Goal: Information Seeking & Learning: Learn about a topic

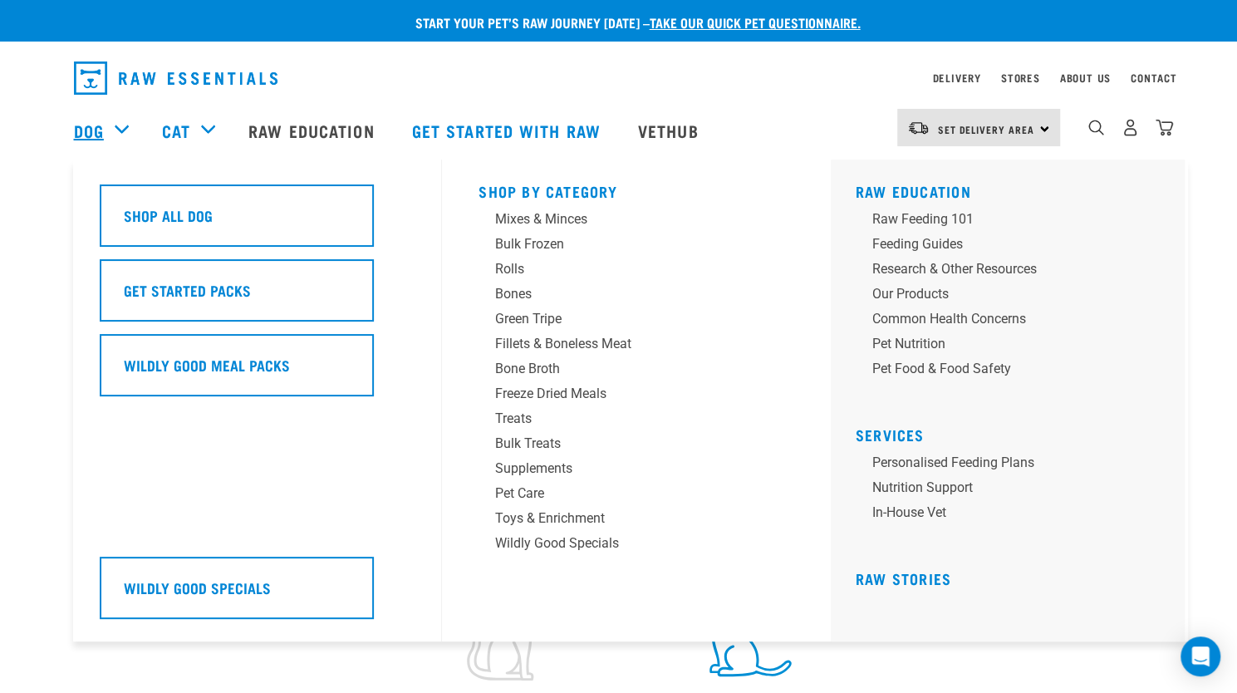
click at [91, 124] on link "Dog" at bounding box center [89, 130] width 30 height 25
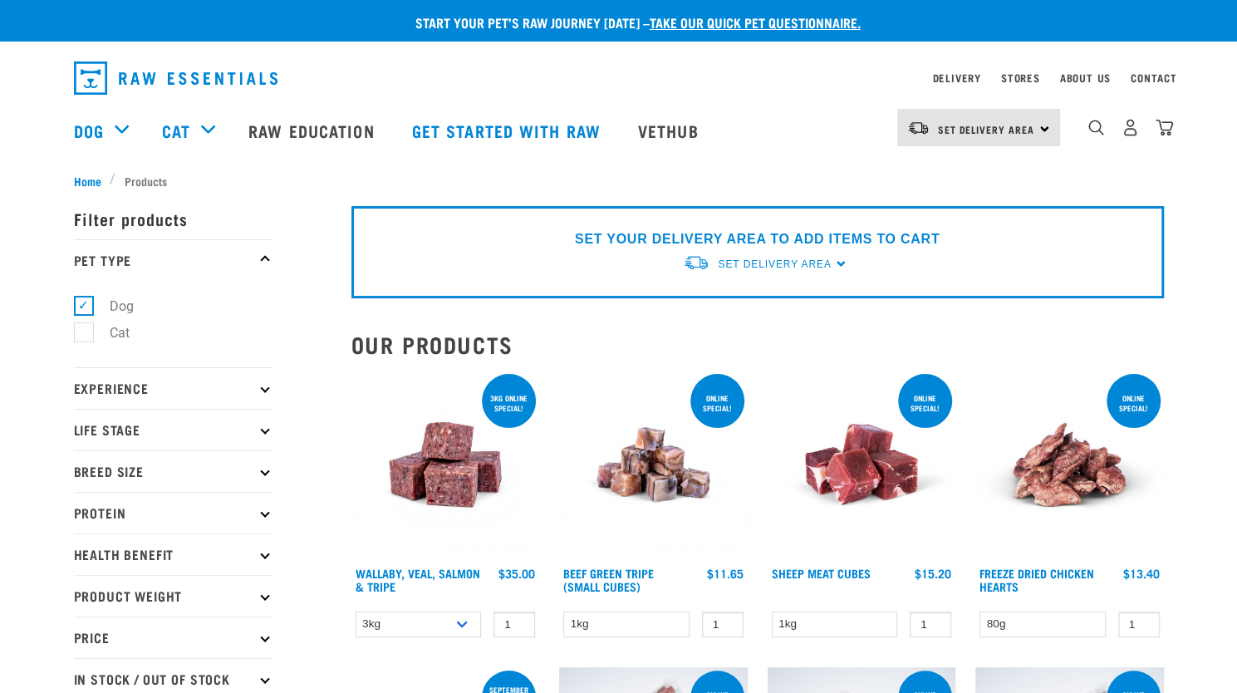
click at [554, 224] on div "SET YOUR DELIVERY AREA TO ADD ITEMS TO CART Set Delivery Area North Island Sout…" at bounding box center [757, 252] width 812 height 92
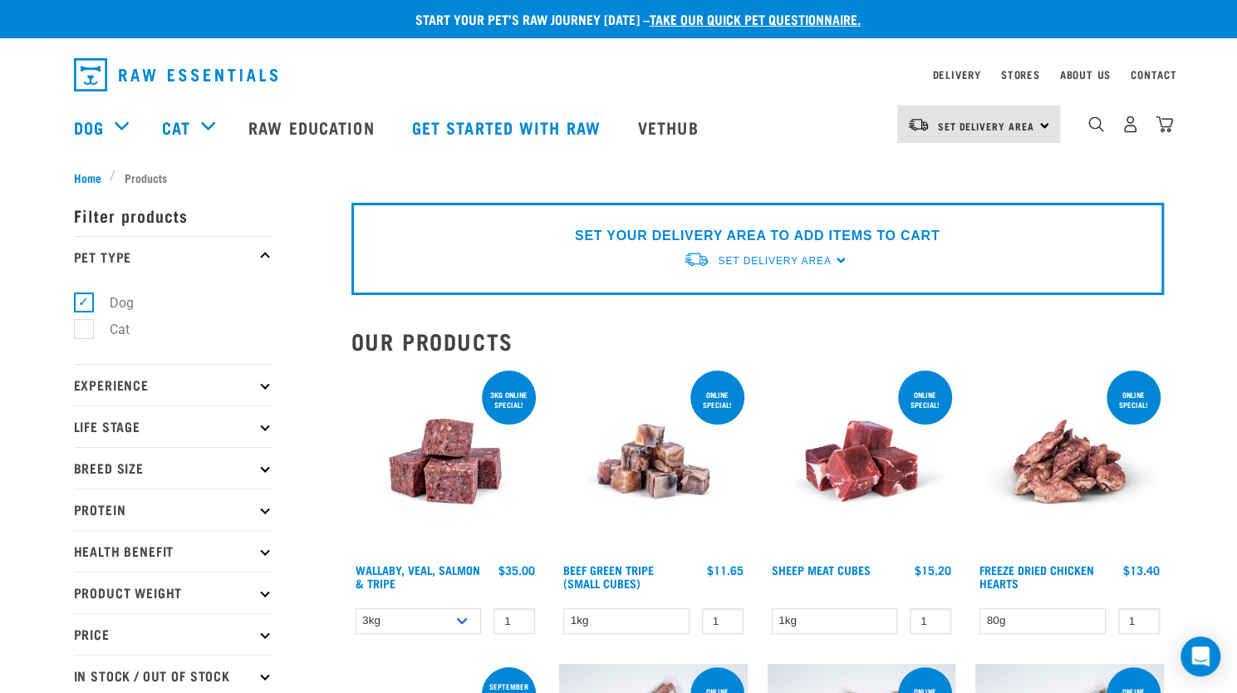
scroll to position [4, 0]
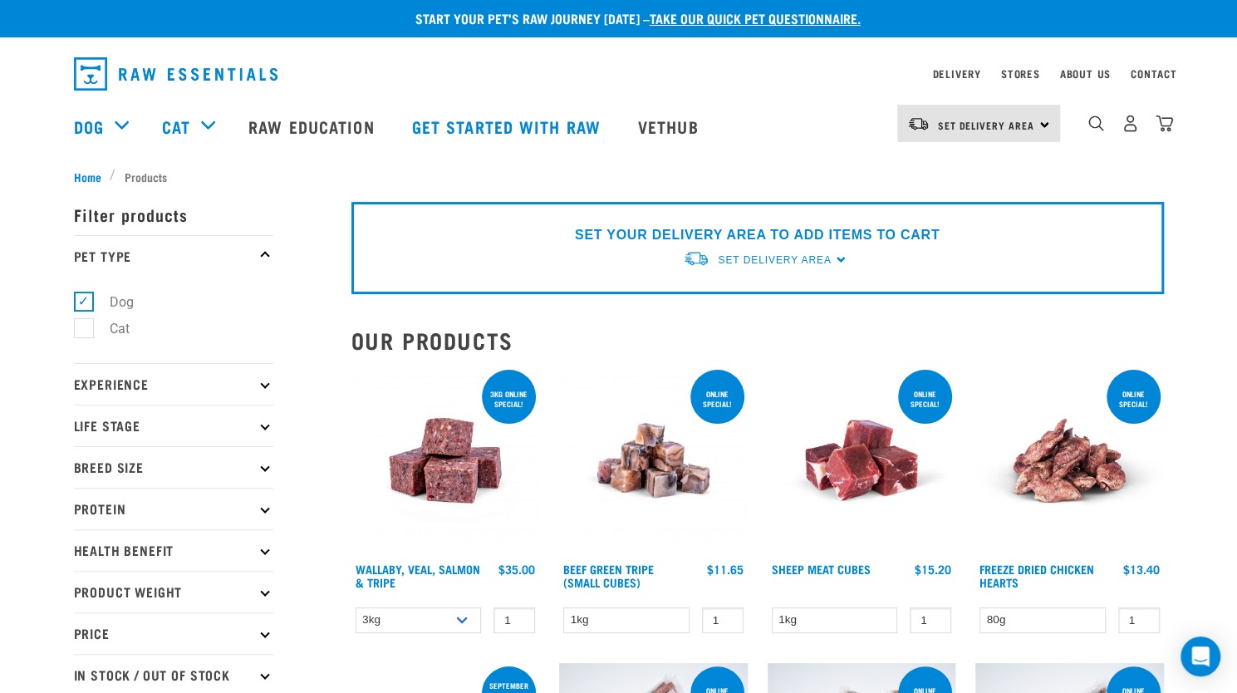
click at [131, 426] on p "Life Stage" at bounding box center [173, 426] width 199 height 42
click at [135, 518] on label "Puppy" at bounding box center [118, 525] width 71 height 21
click at [85, 518] on input "Puppy" at bounding box center [79, 522] width 11 height 11
checkbox input "true"
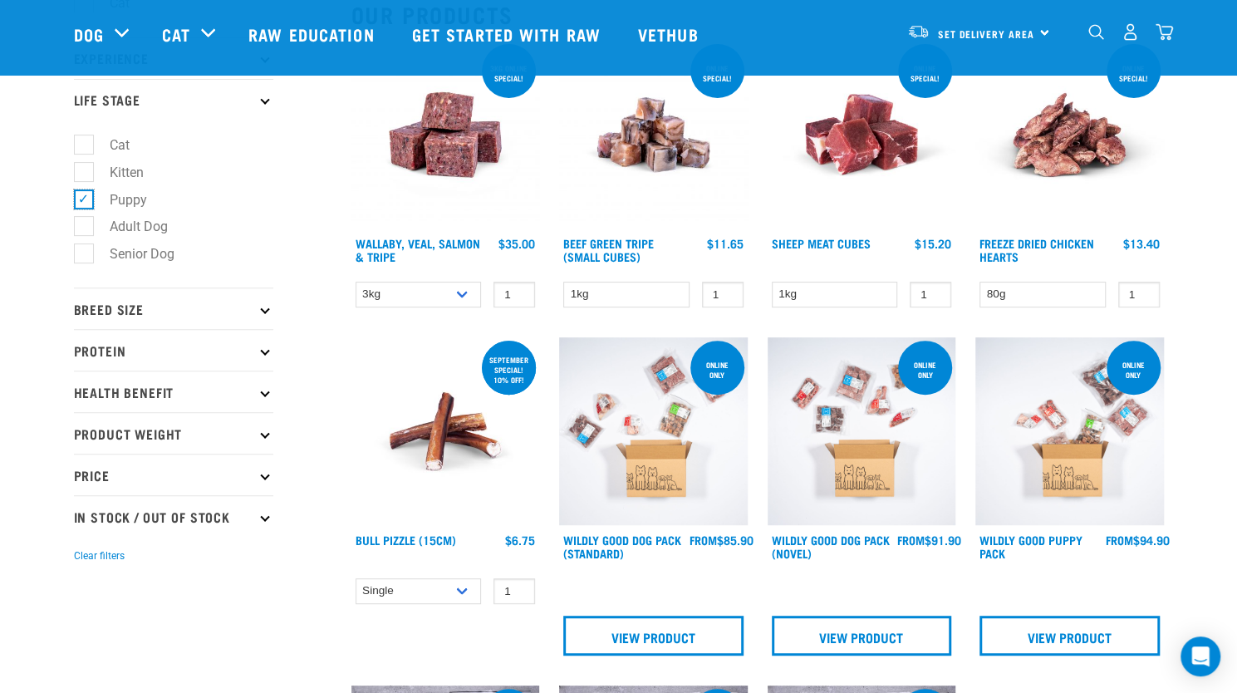
scroll to position [208, 0]
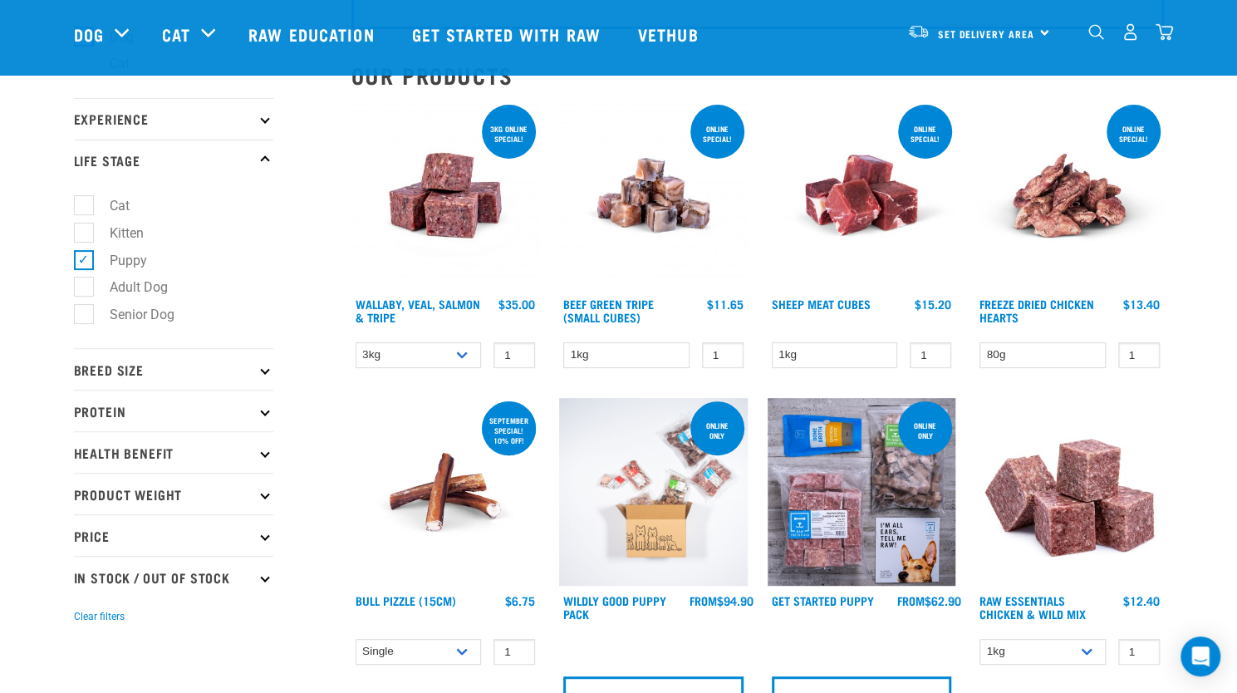
scroll to position [149, 0]
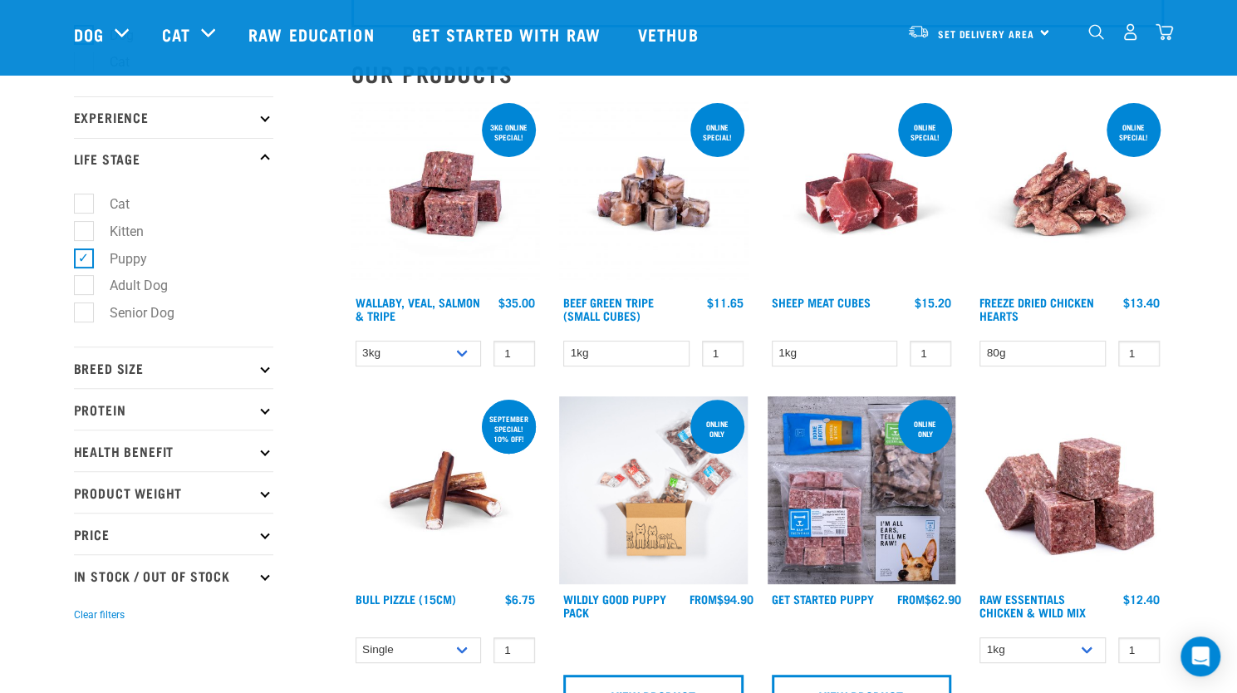
click at [156, 372] on p "Breed Size" at bounding box center [173, 367] width 199 height 42
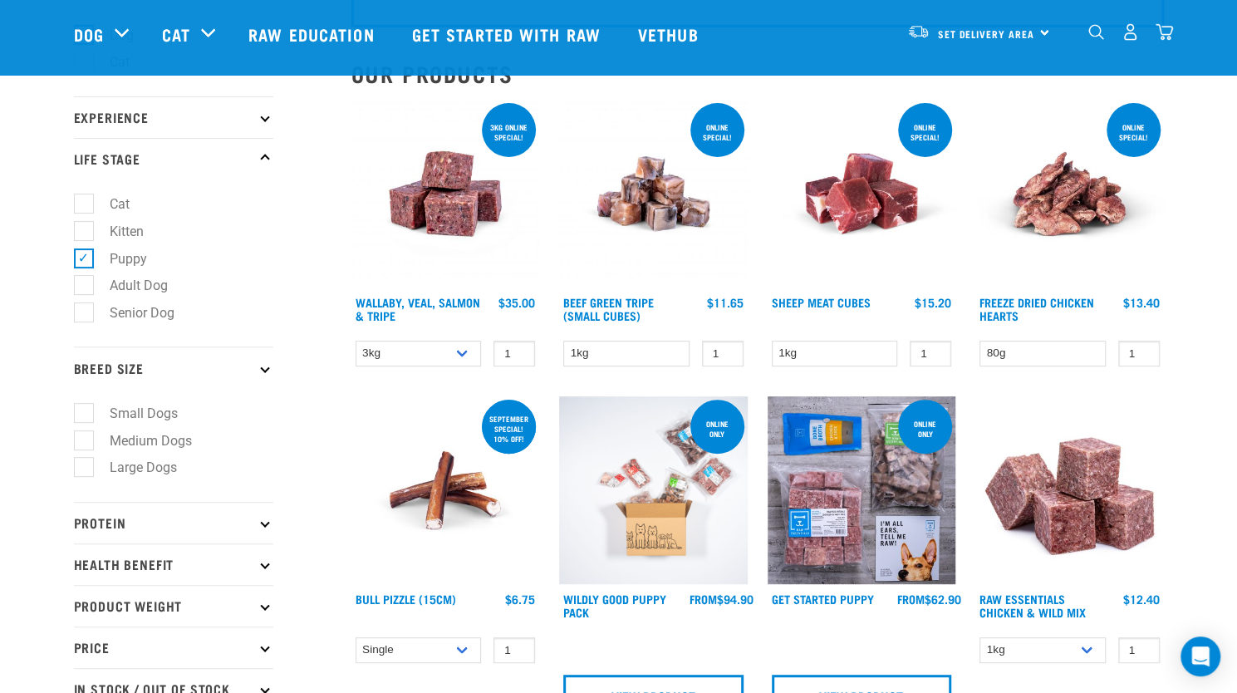
click at [136, 469] on label "Large Dogs" at bounding box center [133, 467] width 101 height 21
click at [85, 469] on input "Large Dogs" at bounding box center [79, 464] width 11 height 11
checkbox input "true"
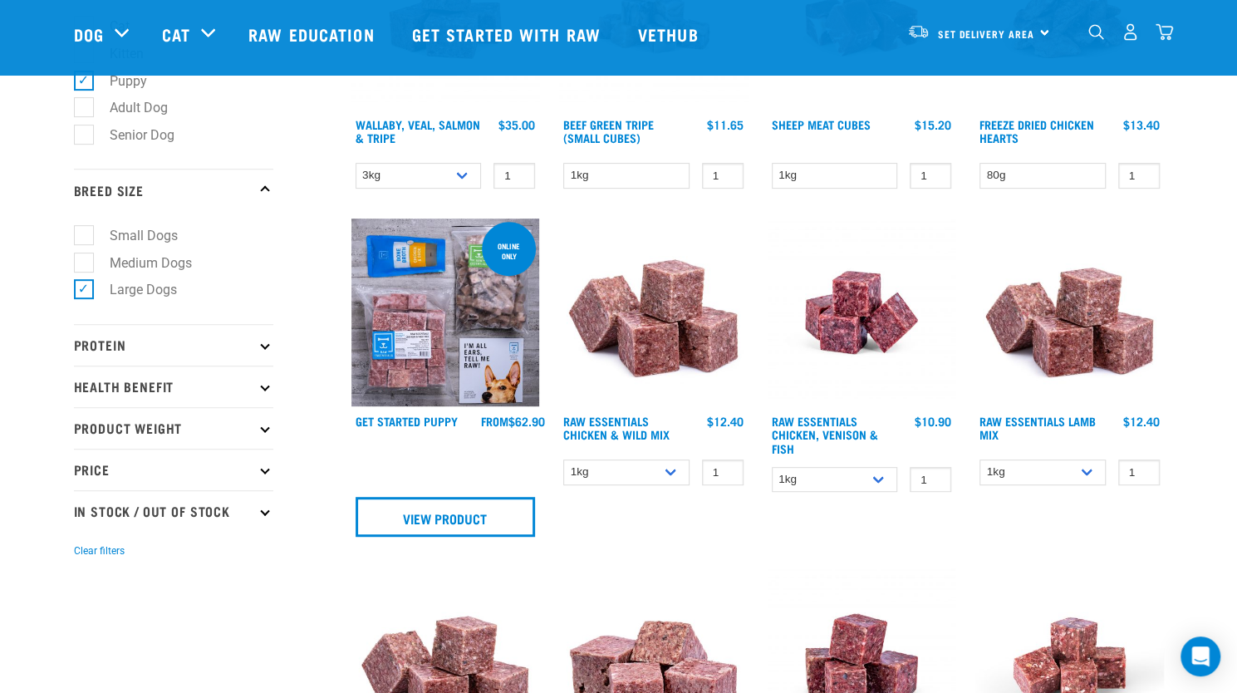
scroll to position [322, 0]
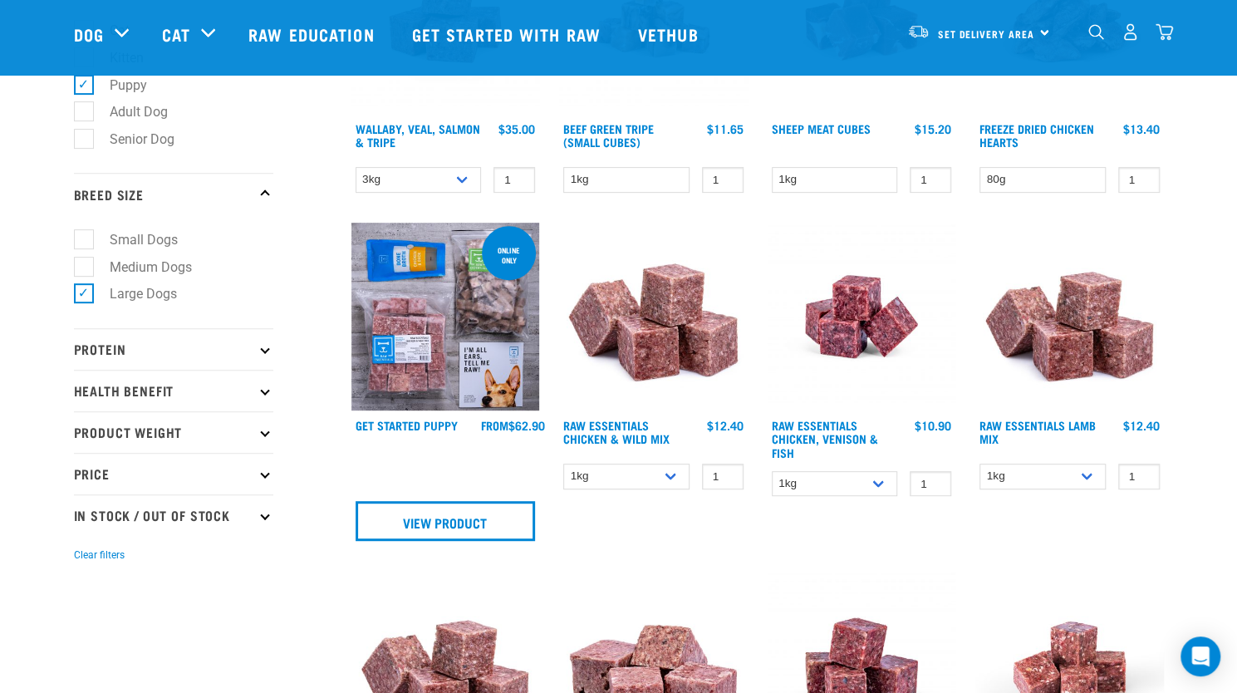
click at [184, 398] on p "Health Benefit" at bounding box center [173, 391] width 199 height 42
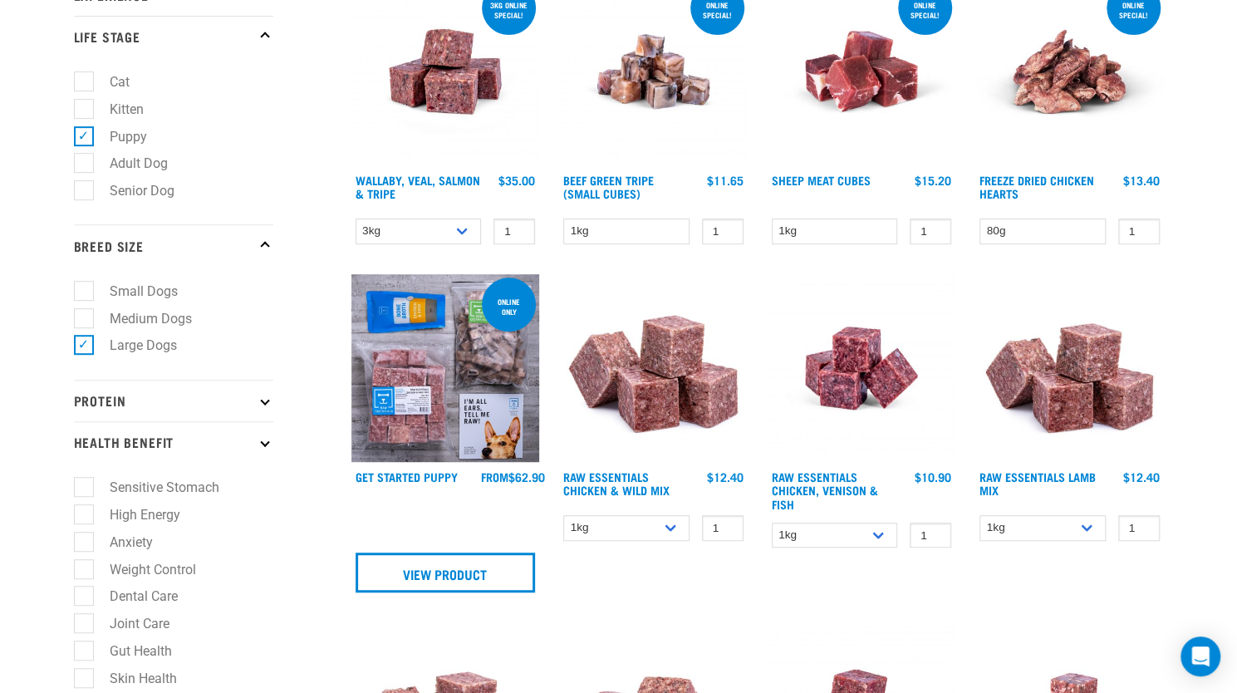
scroll to position [0, 0]
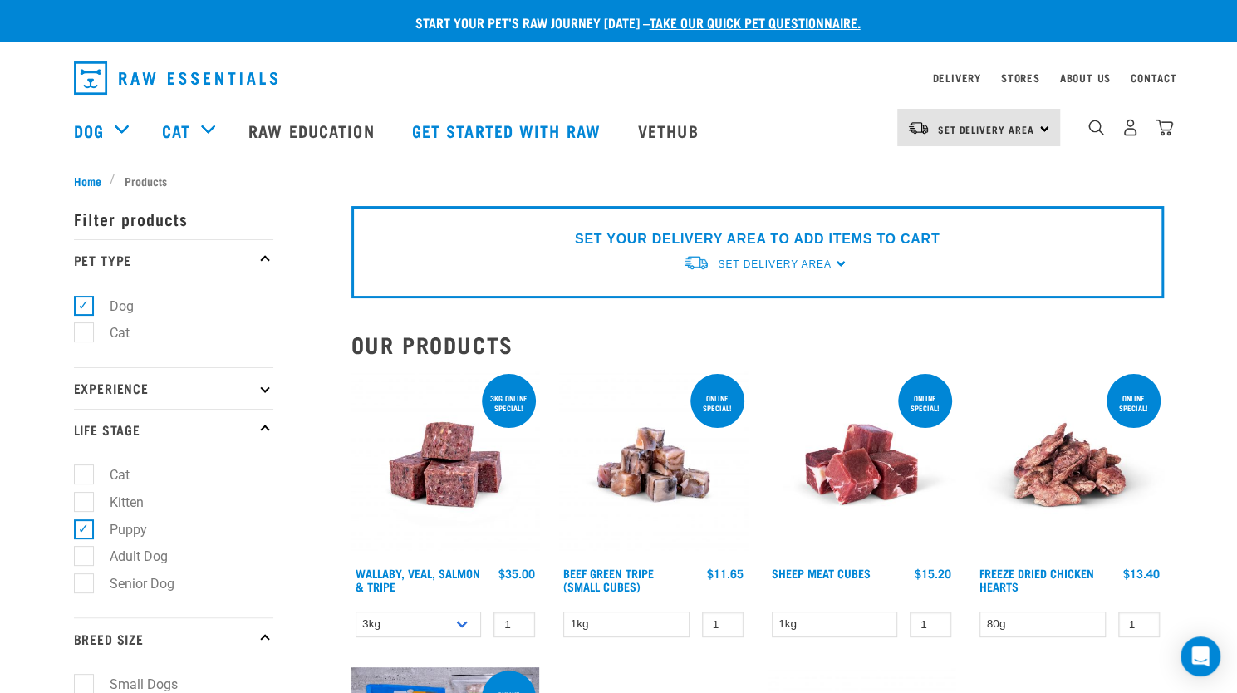
click at [462, 479] on img at bounding box center [445, 464] width 189 height 189
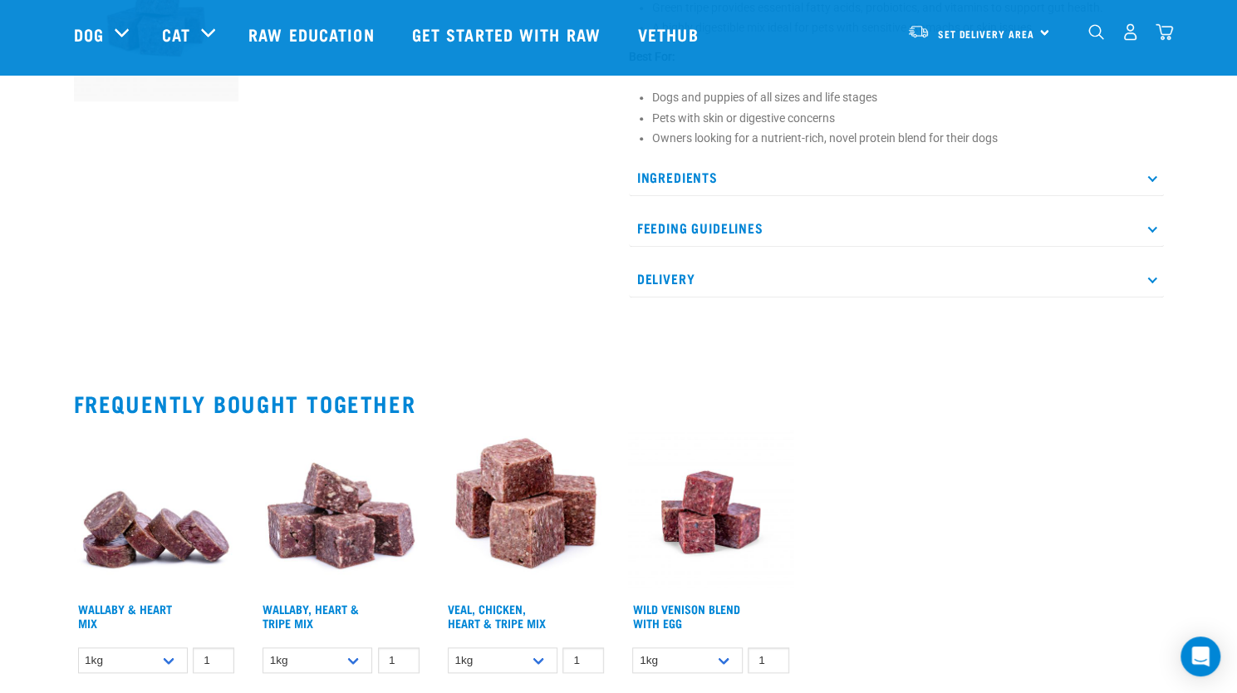
scroll to position [738, 0]
click at [754, 243] on p "Feeding Guidelines" at bounding box center [896, 226] width 535 height 37
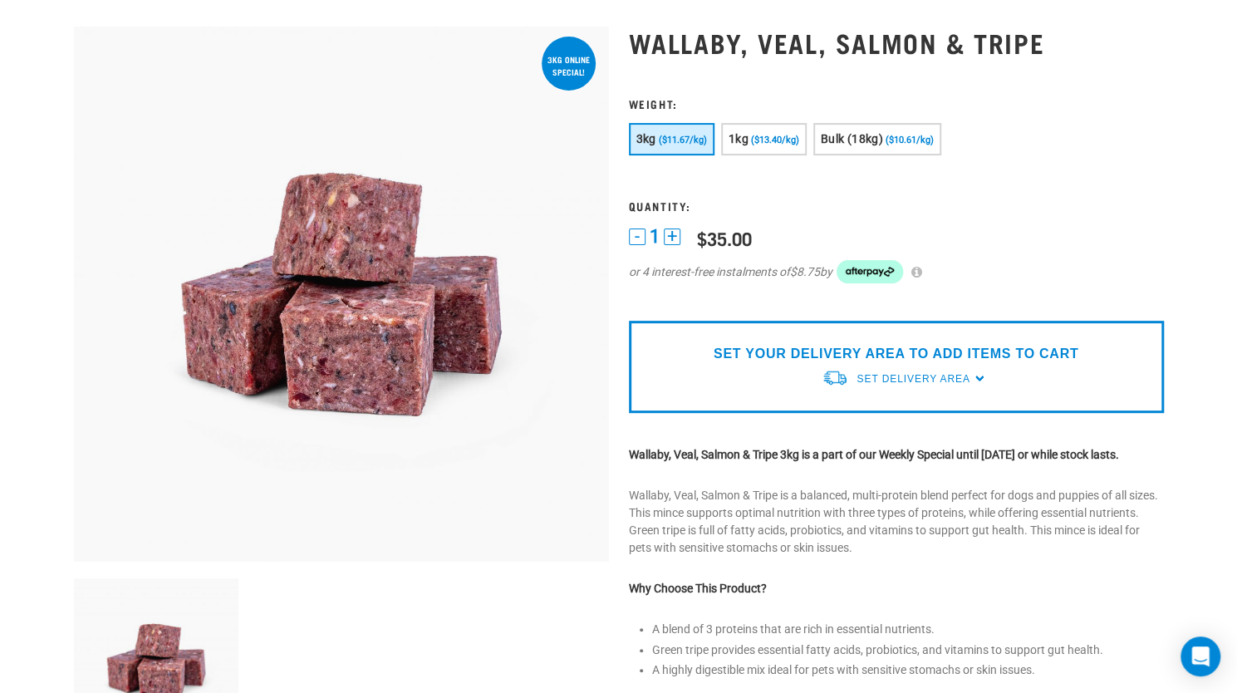
scroll to position [0, 0]
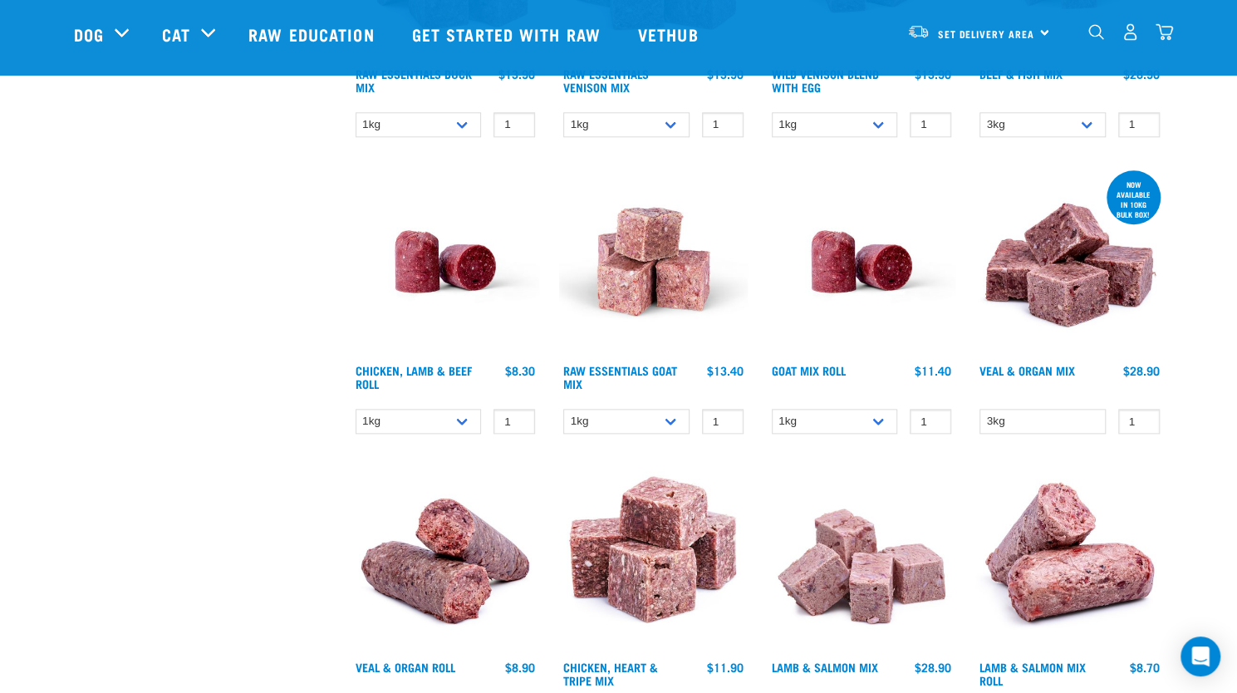
scroll to position [1020, 0]
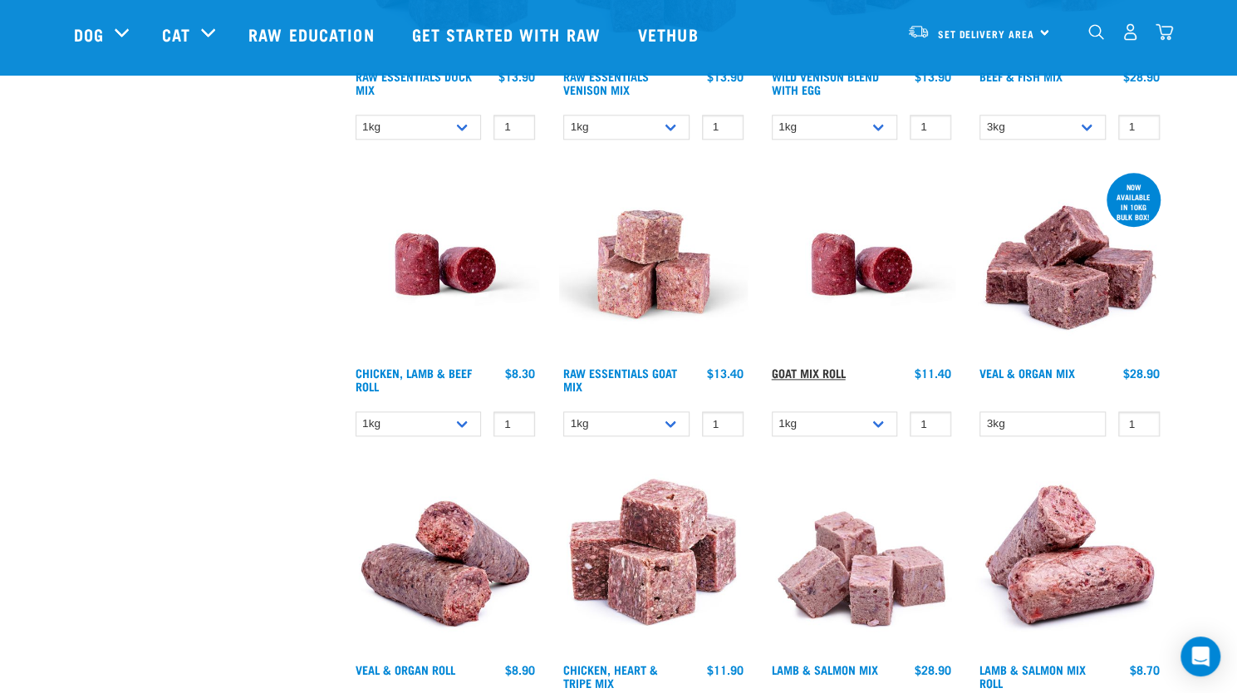
click at [802, 375] on link "Goat Mix Roll" at bounding box center [809, 373] width 74 height 6
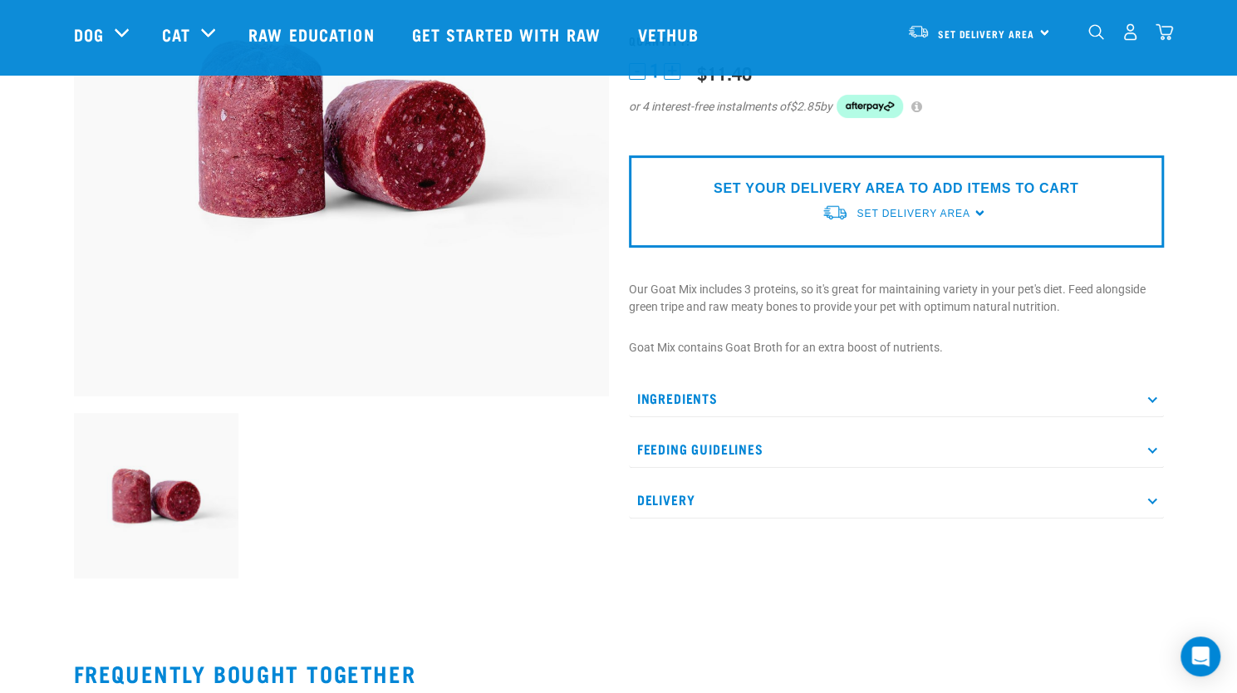
scroll to position [253, 0]
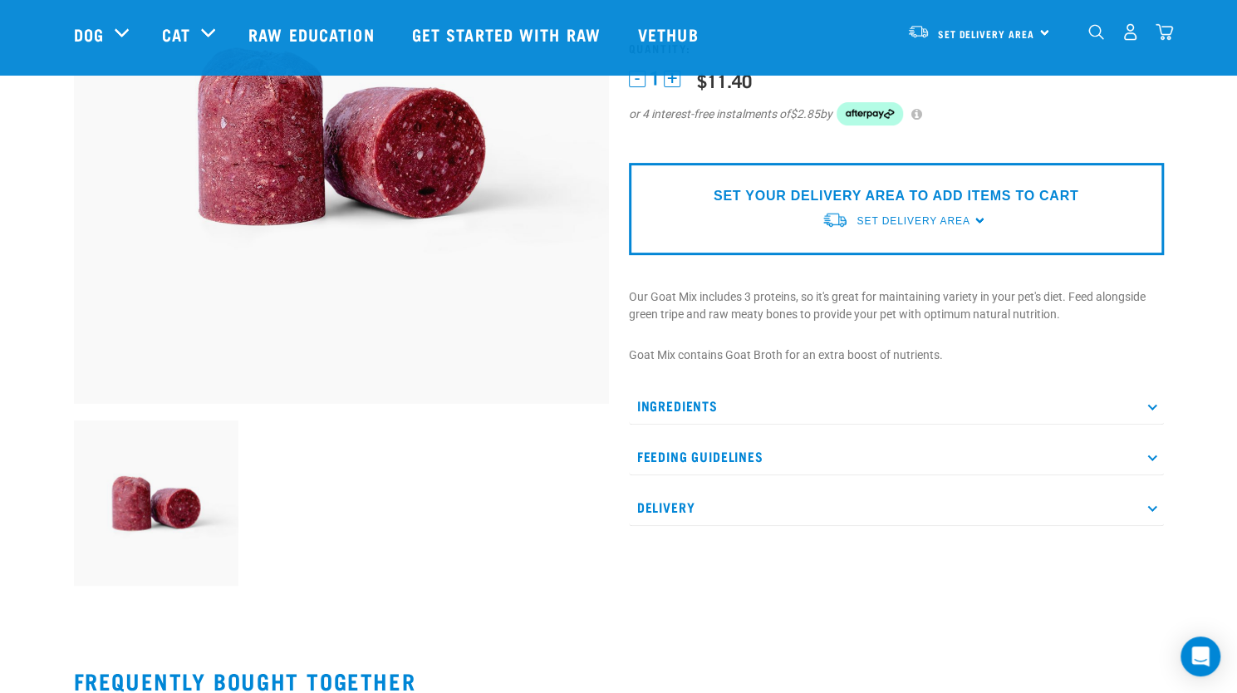
click at [696, 405] on p "Ingredients" at bounding box center [896, 405] width 535 height 37
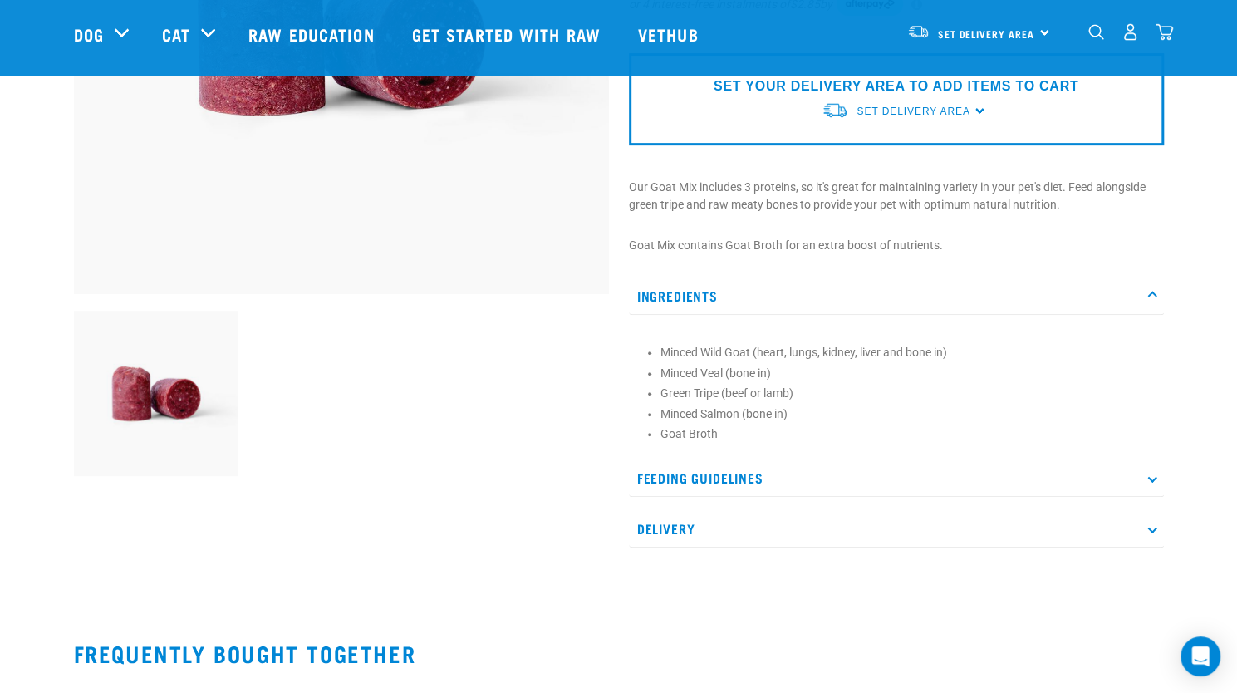
scroll to position [370, 0]
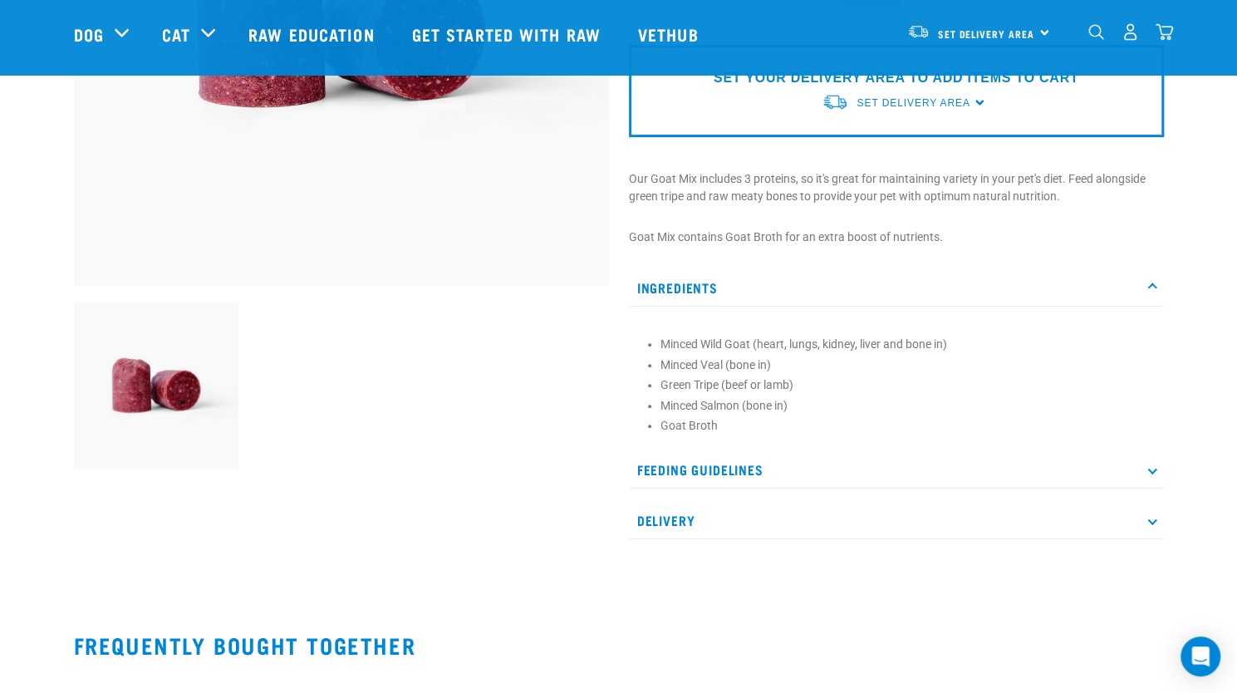
click at [670, 468] on p "Feeding Guidelines" at bounding box center [896, 469] width 535 height 37
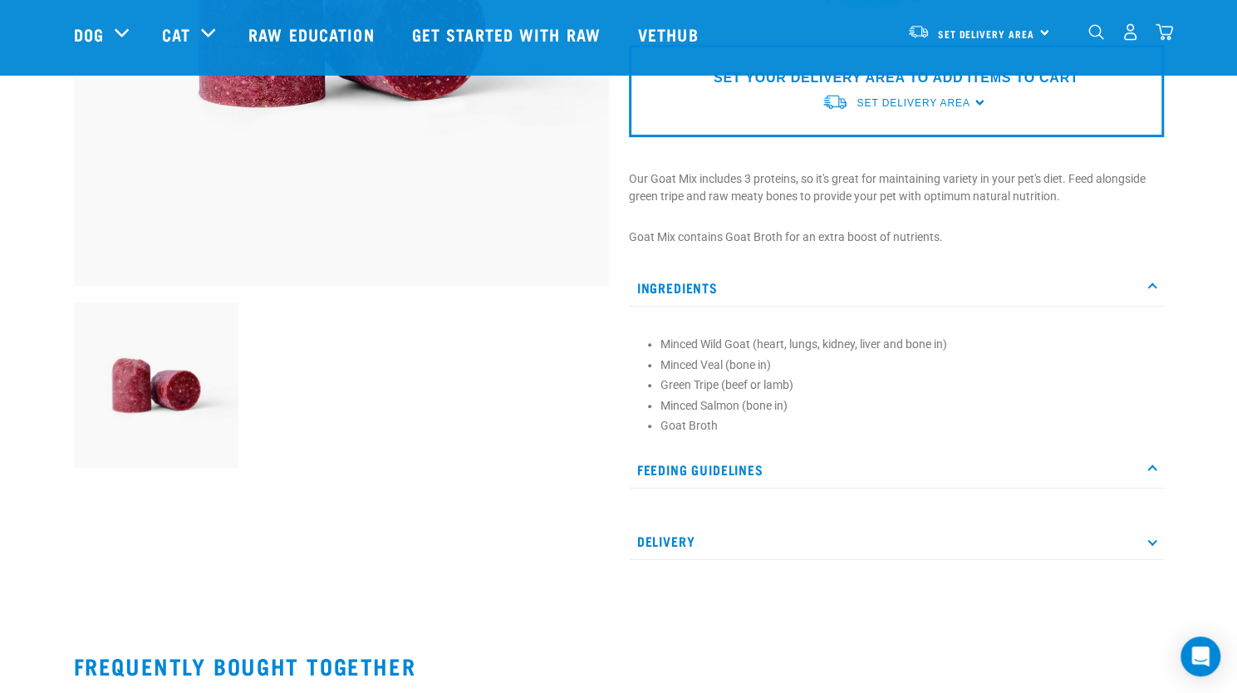
click at [726, 469] on p "Feeding Guidelines" at bounding box center [896, 469] width 535 height 37
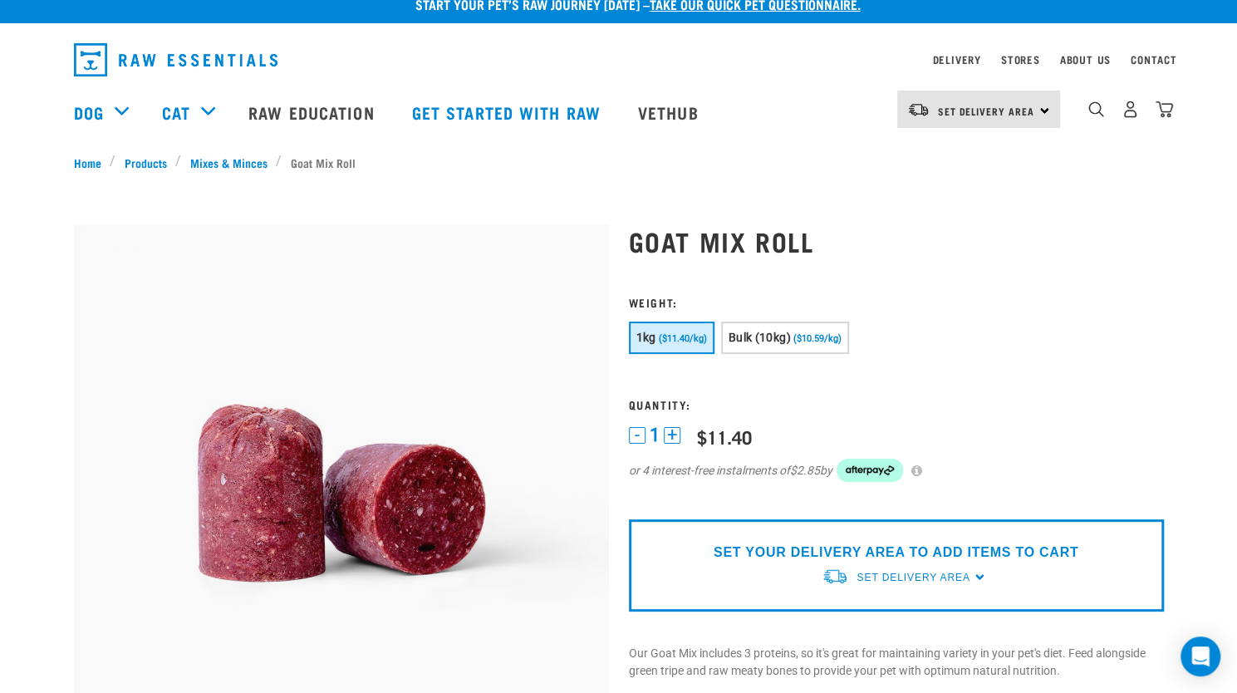
scroll to position [0, 0]
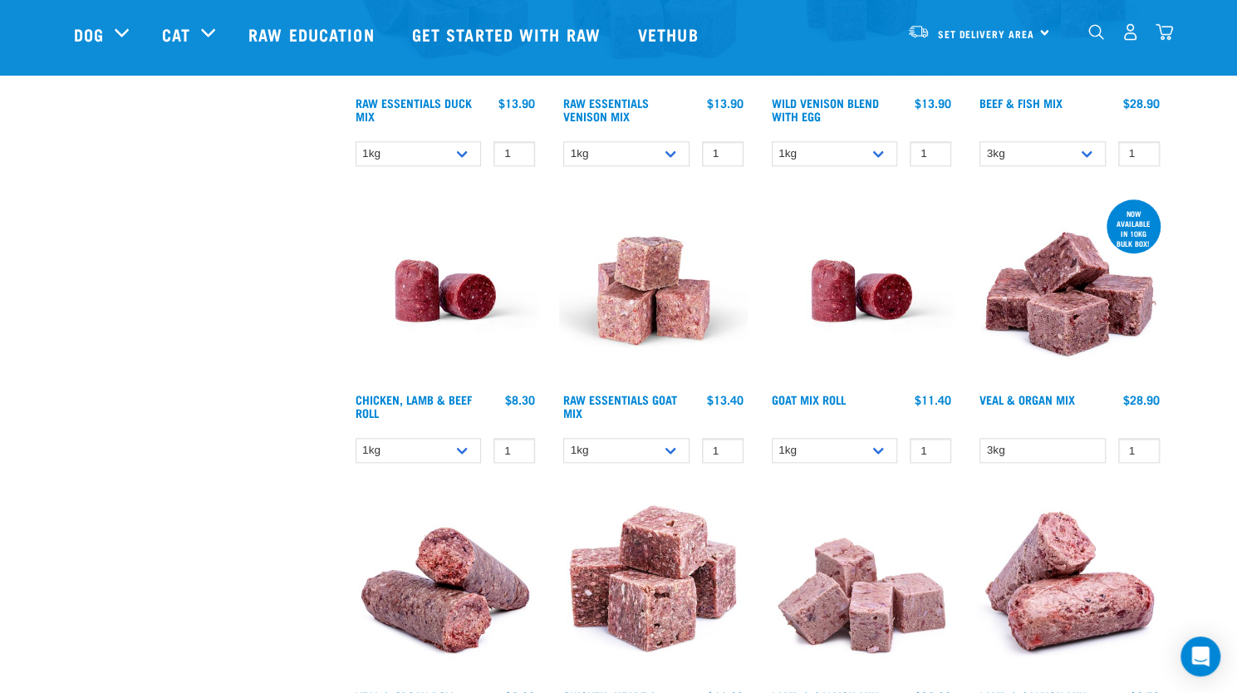
scroll to position [1007, 0]
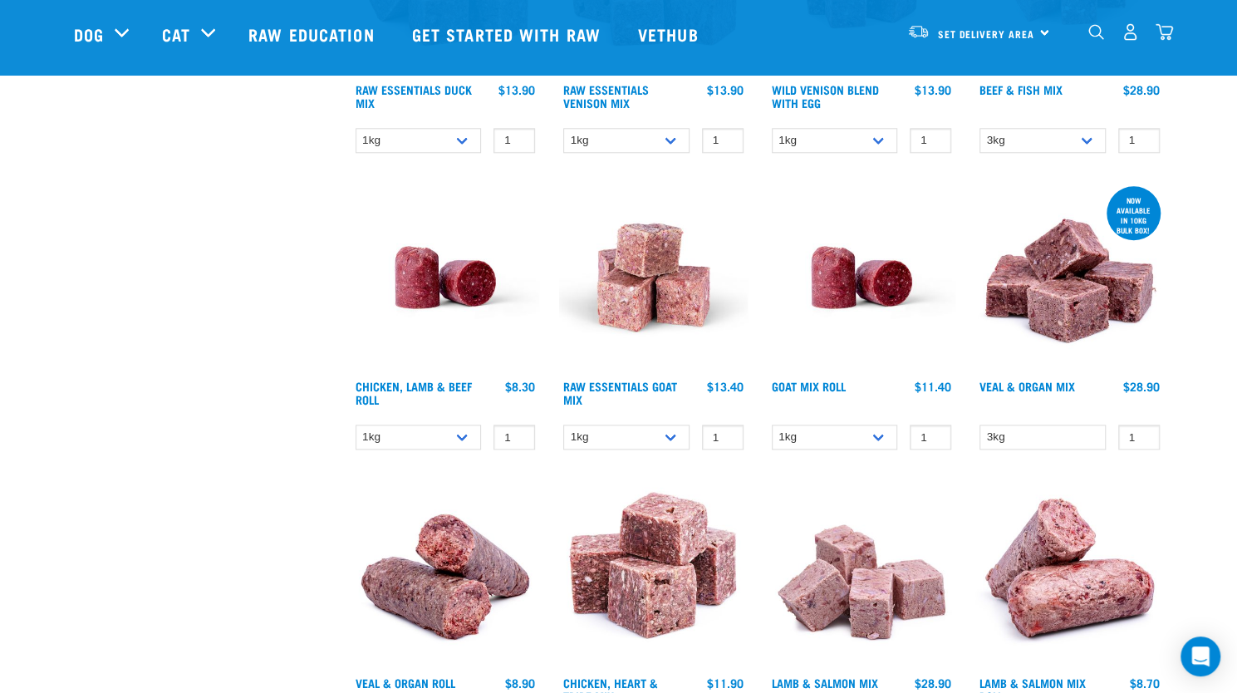
click at [1087, 297] on img at bounding box center [1069, 277] width 189 height 189
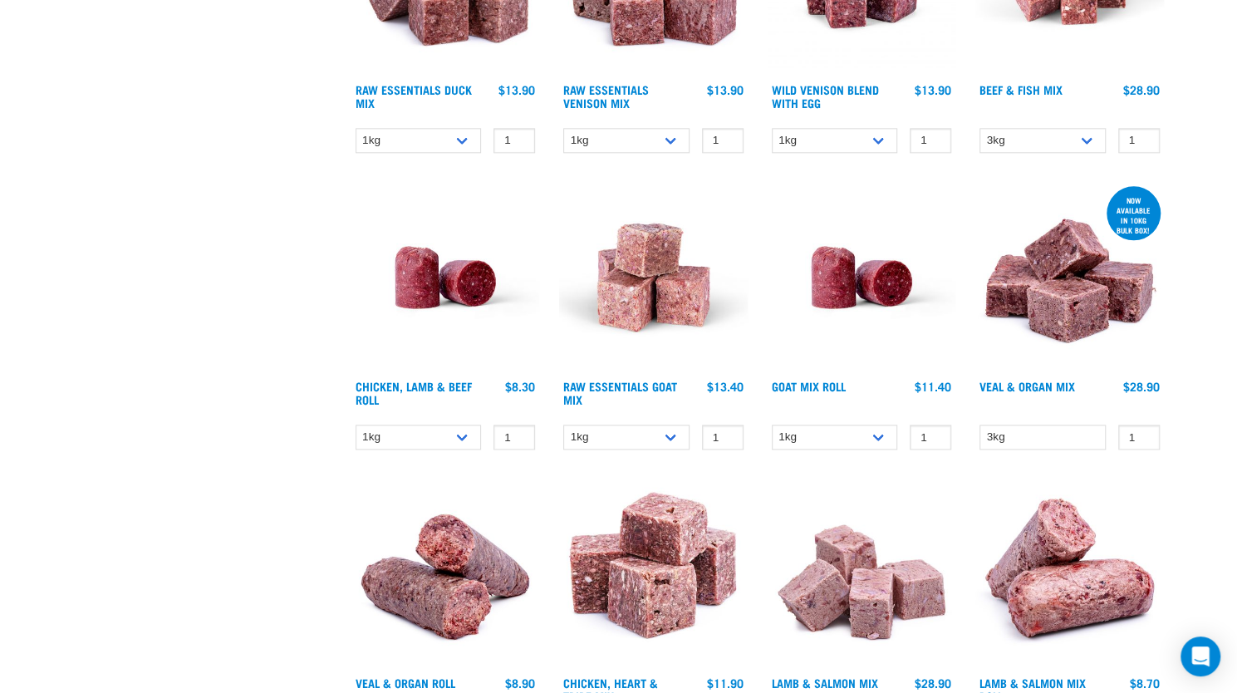
click at [809, 597] on img at bounding box center [862, 573] width 189 height 189
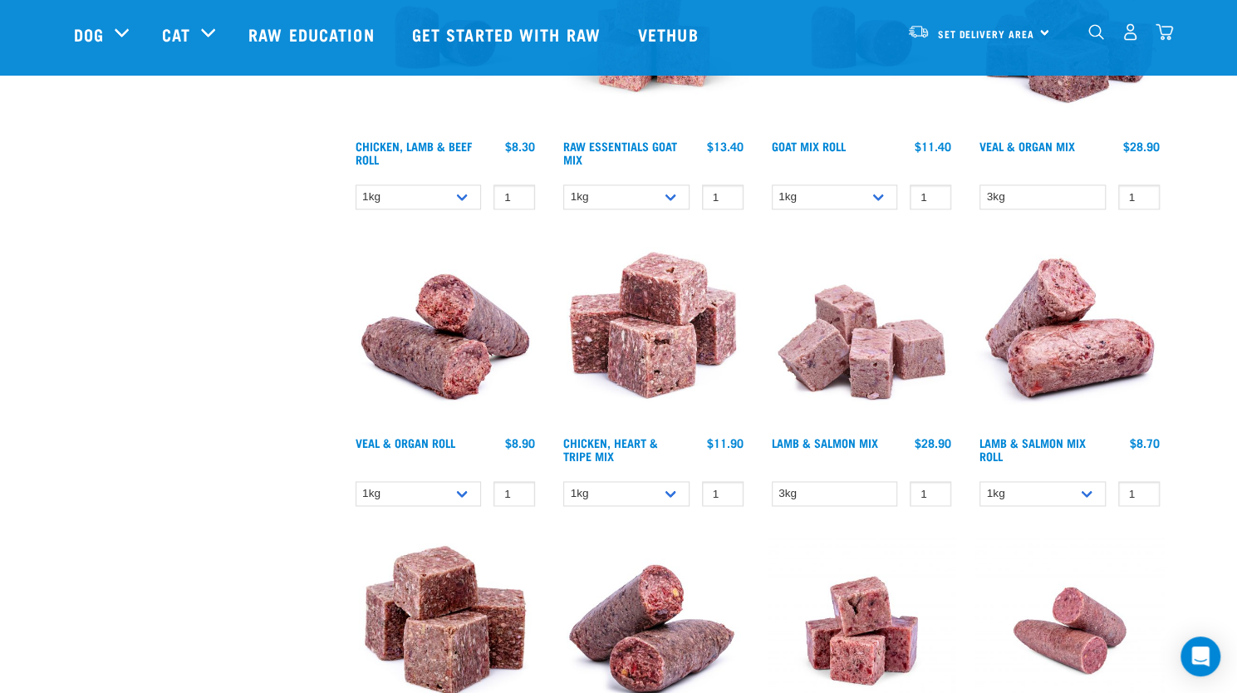
scroll to position [1252, 0]
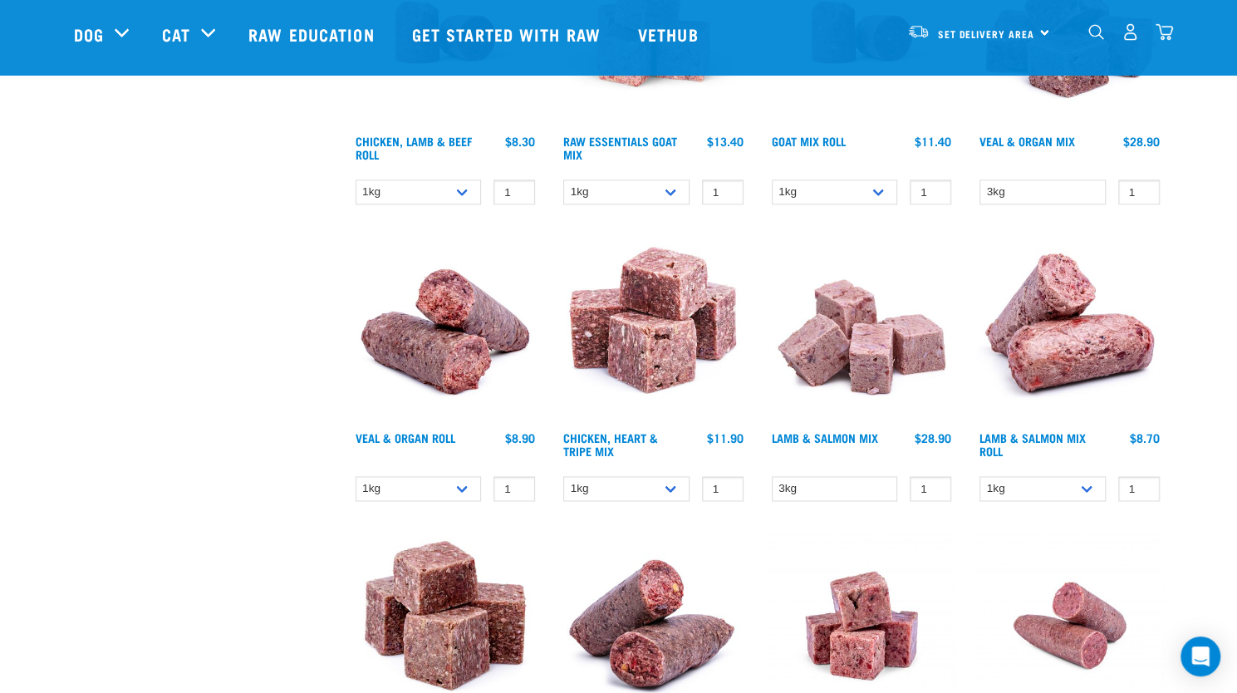
click at [646, 376] on img at bounding box center [653, 328] width 189 height 189
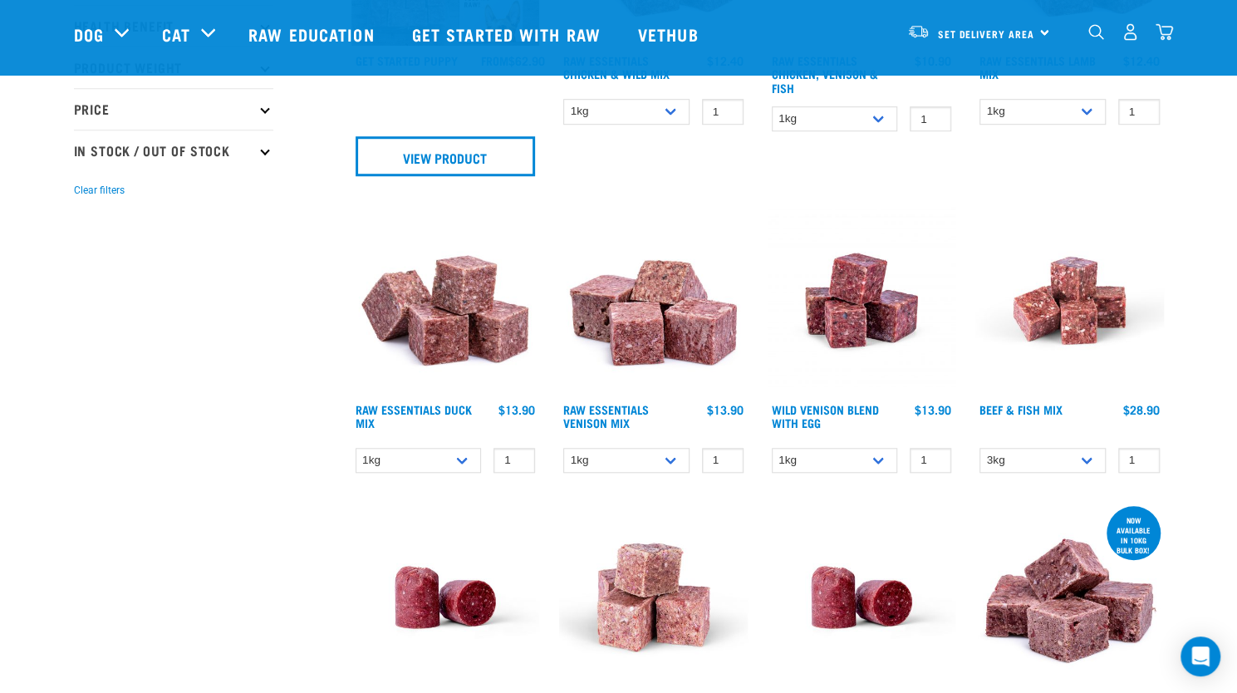
scroll to position [686, 0]
click at [659, 338] on img at bounding box center [653, 301] width 189 height 189
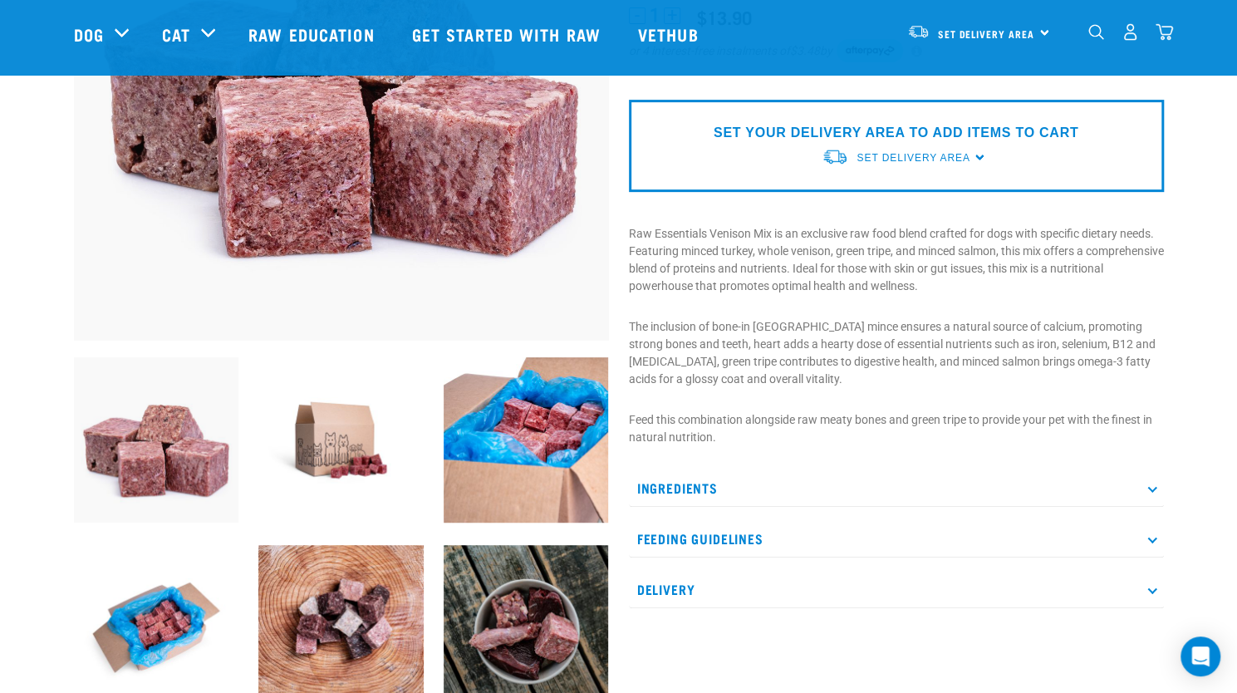
scroll to position [315, 0]
click at [704, 485] on p "Ingredients" at bounding box center [896, 488] width 535 height 37
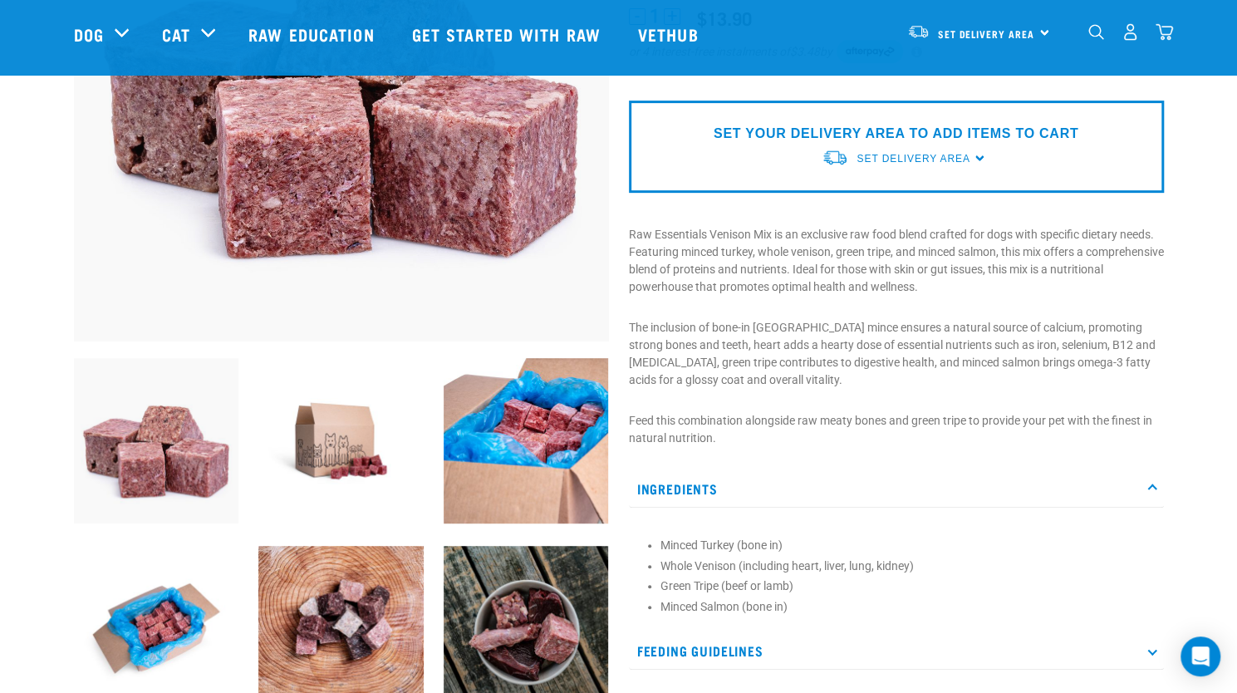
click at [704, 485] on p "Ingredients" at bounding box center [896, 488] width 535 height 37
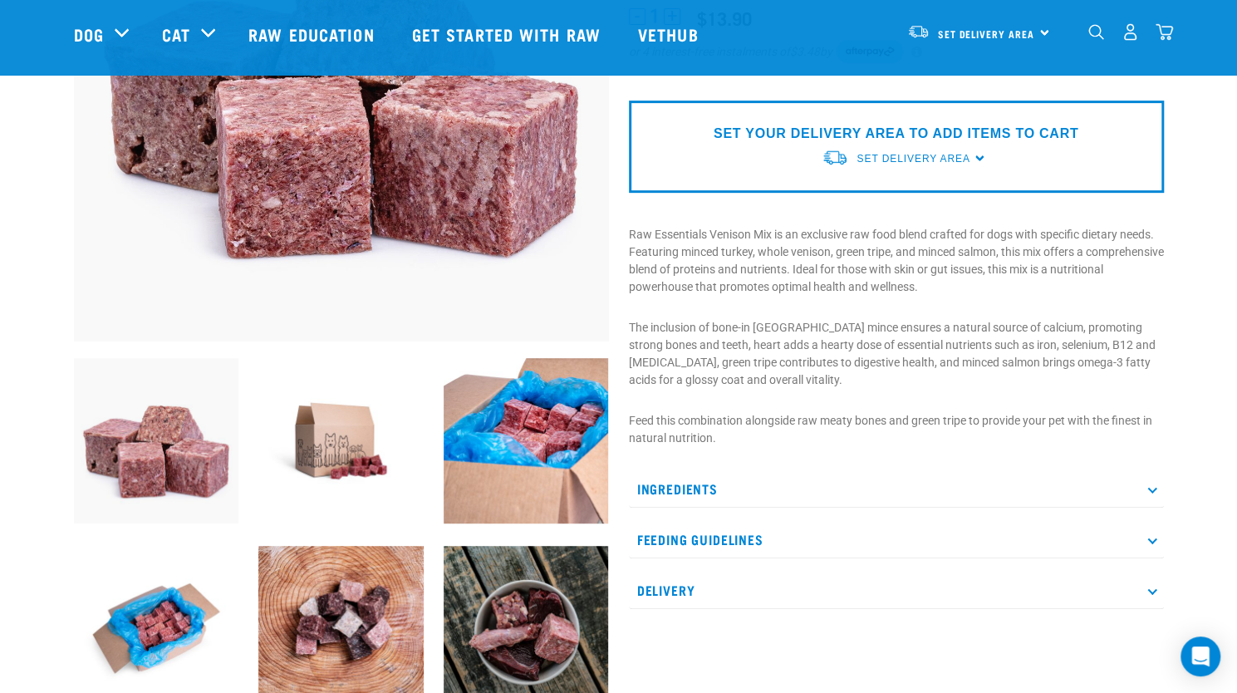
click at [704, 485] on p "Ingredients" at bounding box center [896, 488] width 535 height 37
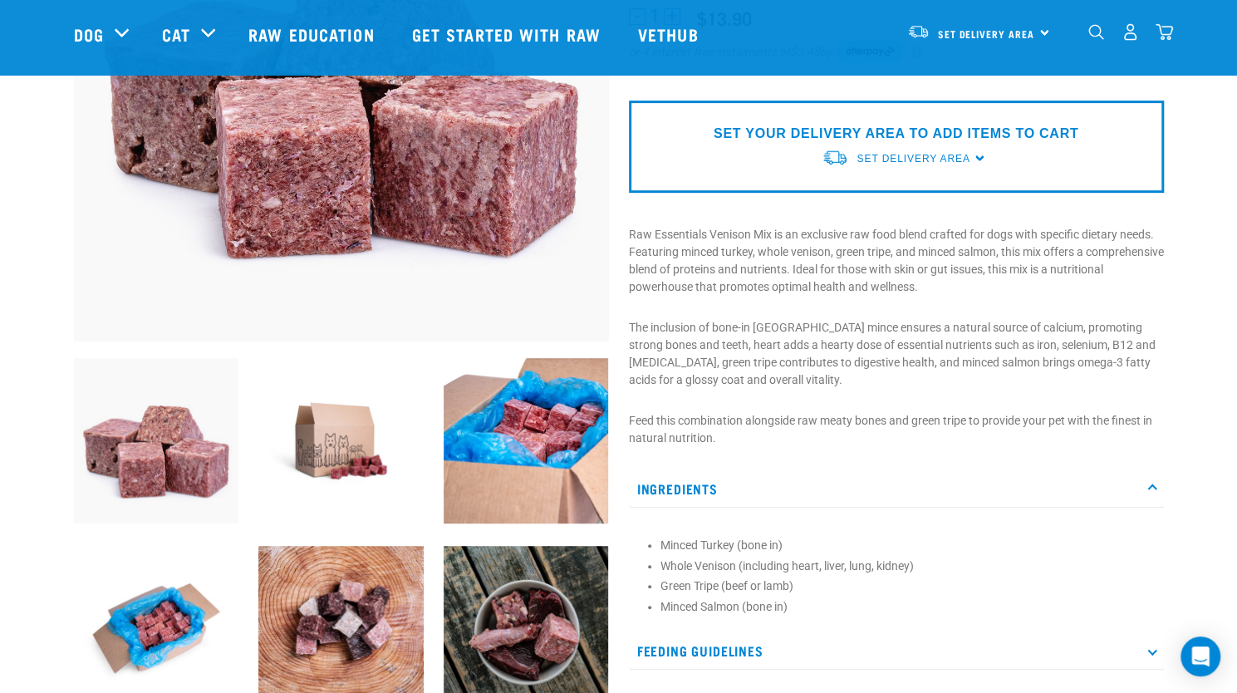
click at [704, 486] on p "Ingredients" at bounding box center [896, 488] width 535 height 37
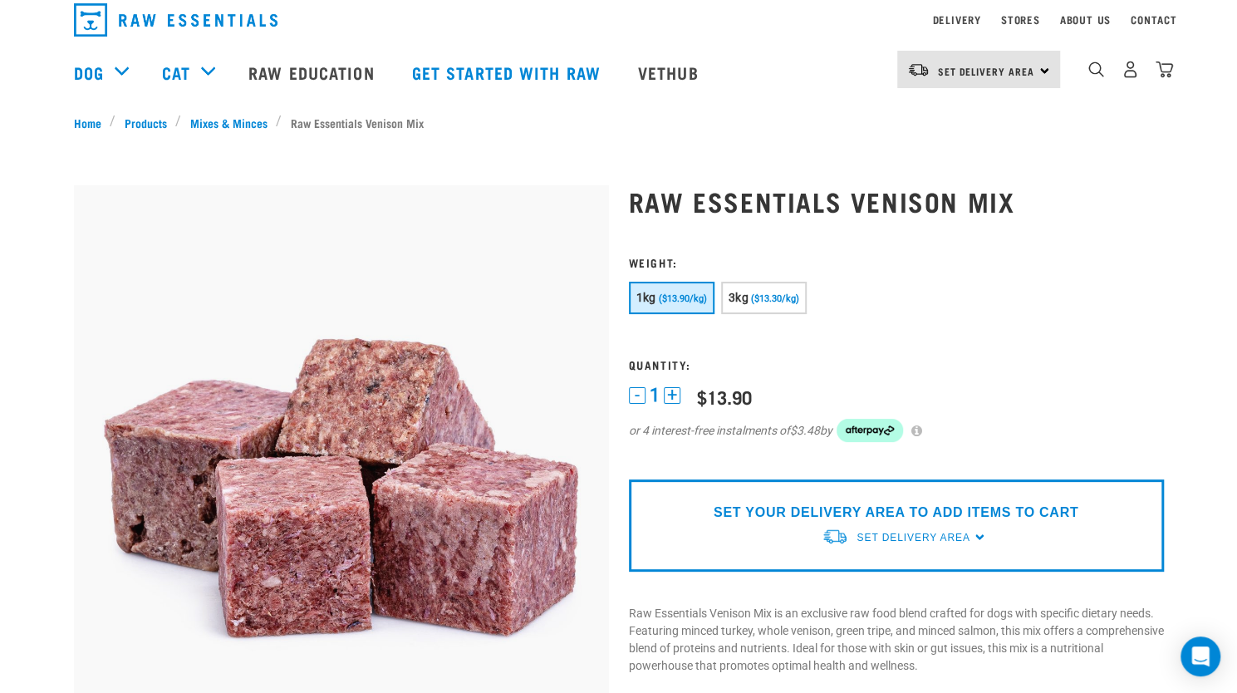
scroll to position [0, 0]
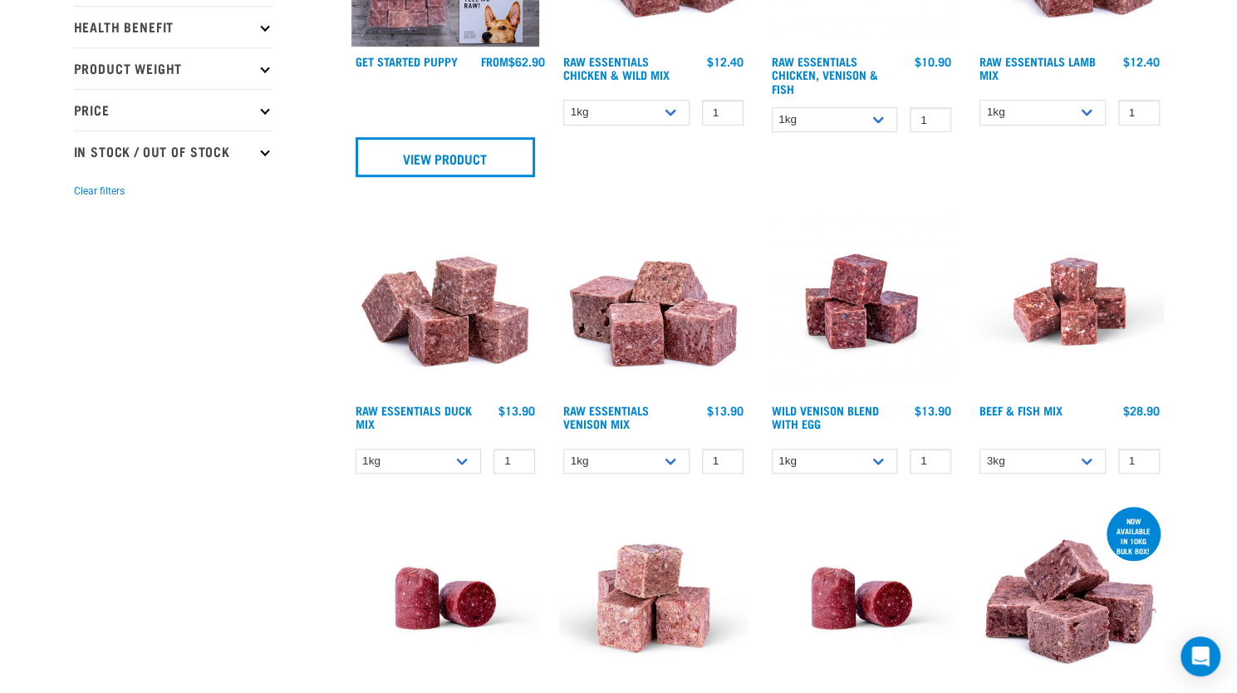
click at [468, 345] on img at bounding box center [445, 301] width 189 height 189
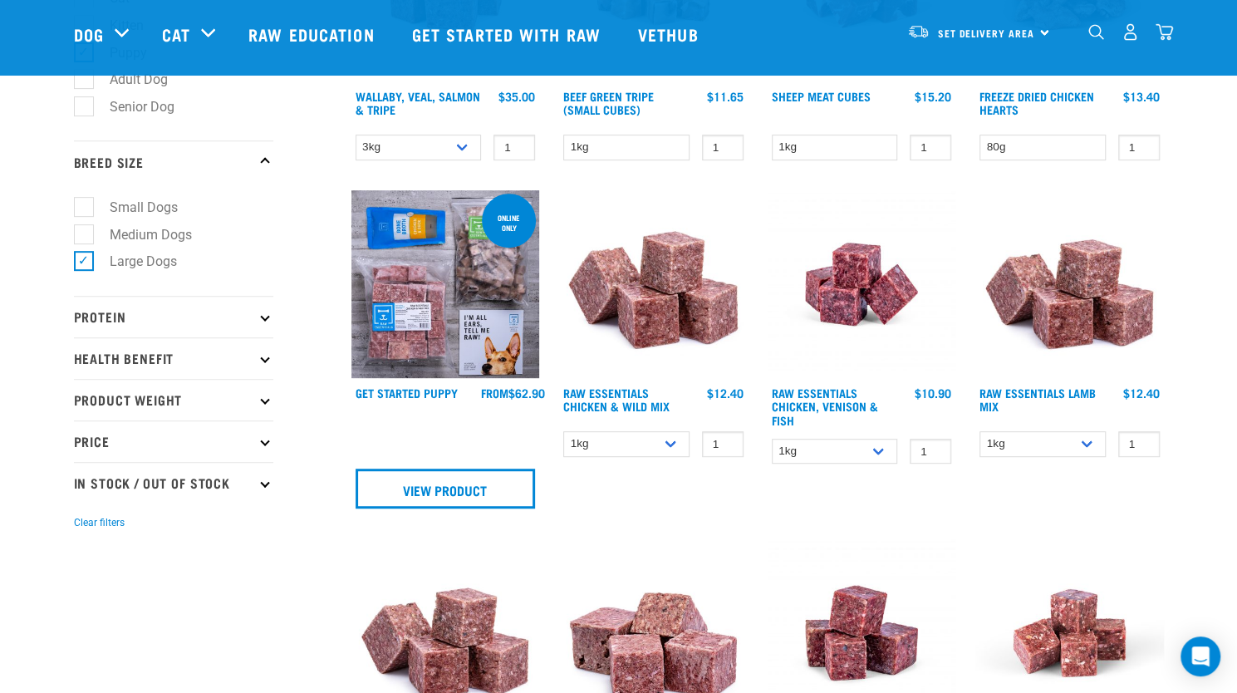
scroll to position [354, 0]
click at [857, 305] on img at bounding box center [862, 285] width 189 height 189
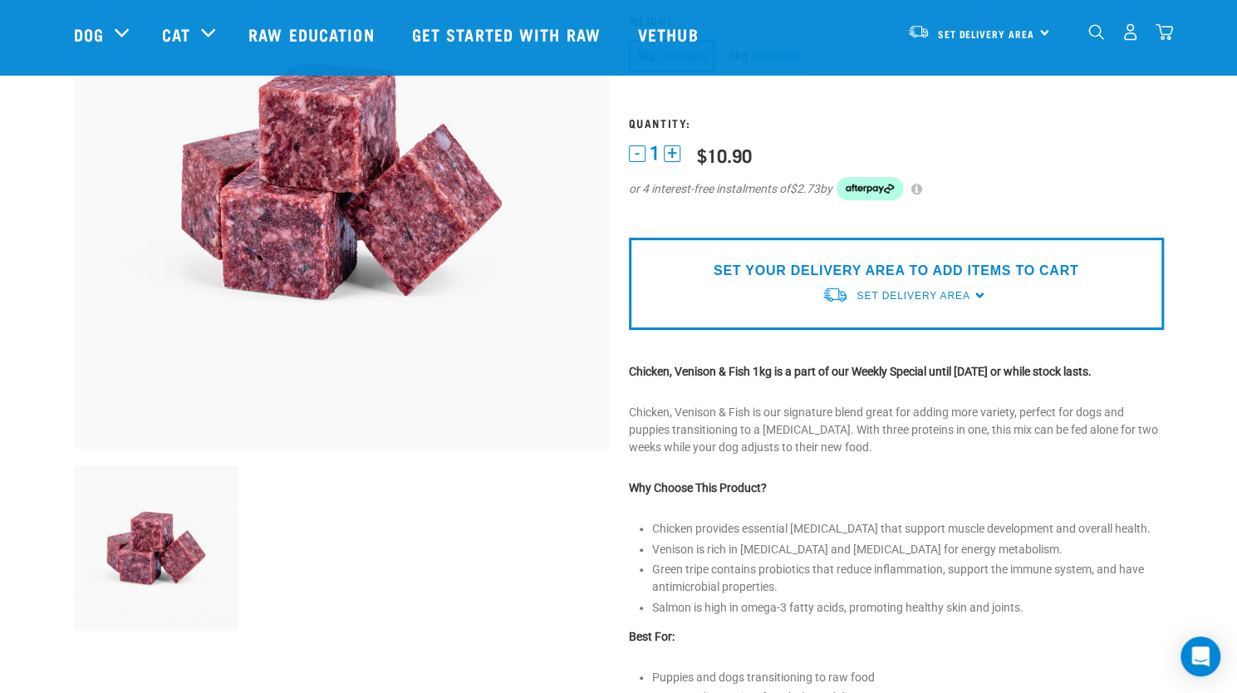
scroll to position [14, 0]
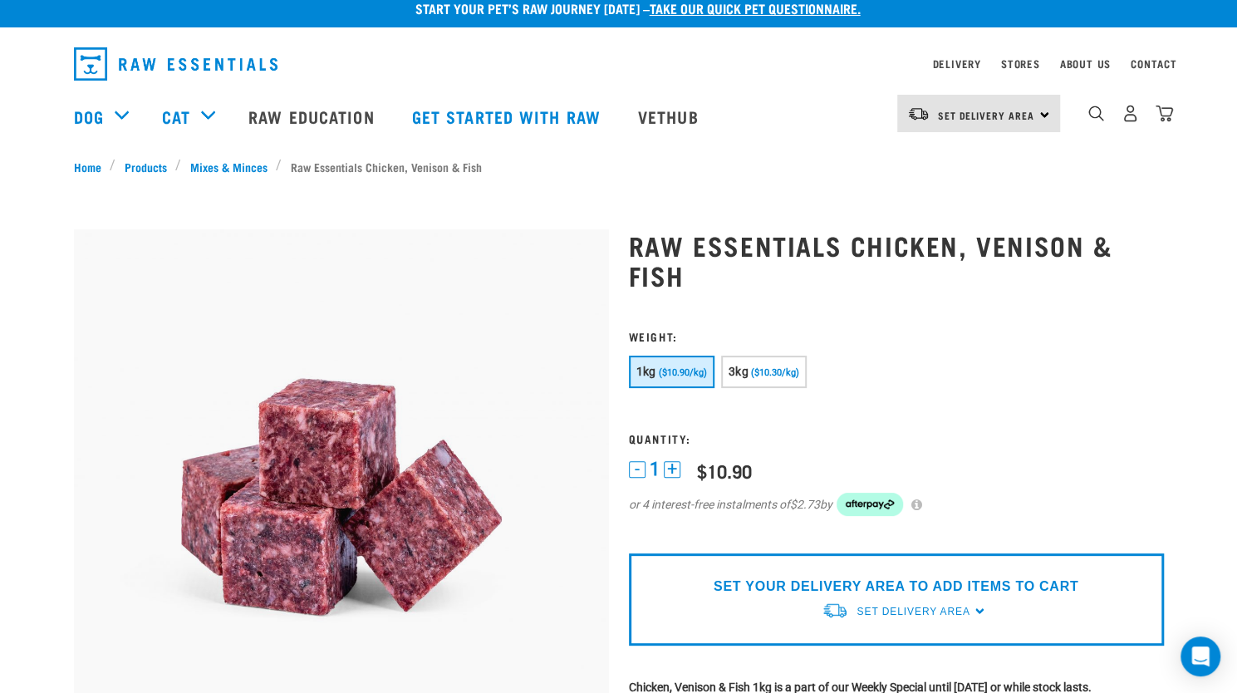
drag, startPoint x: 380, startPoint y: 356, endPoint x: 261, endPoint y: 245, distance: 162.8
click at [261, 245] on img at bounding box center [341, 496] width 535 height 535
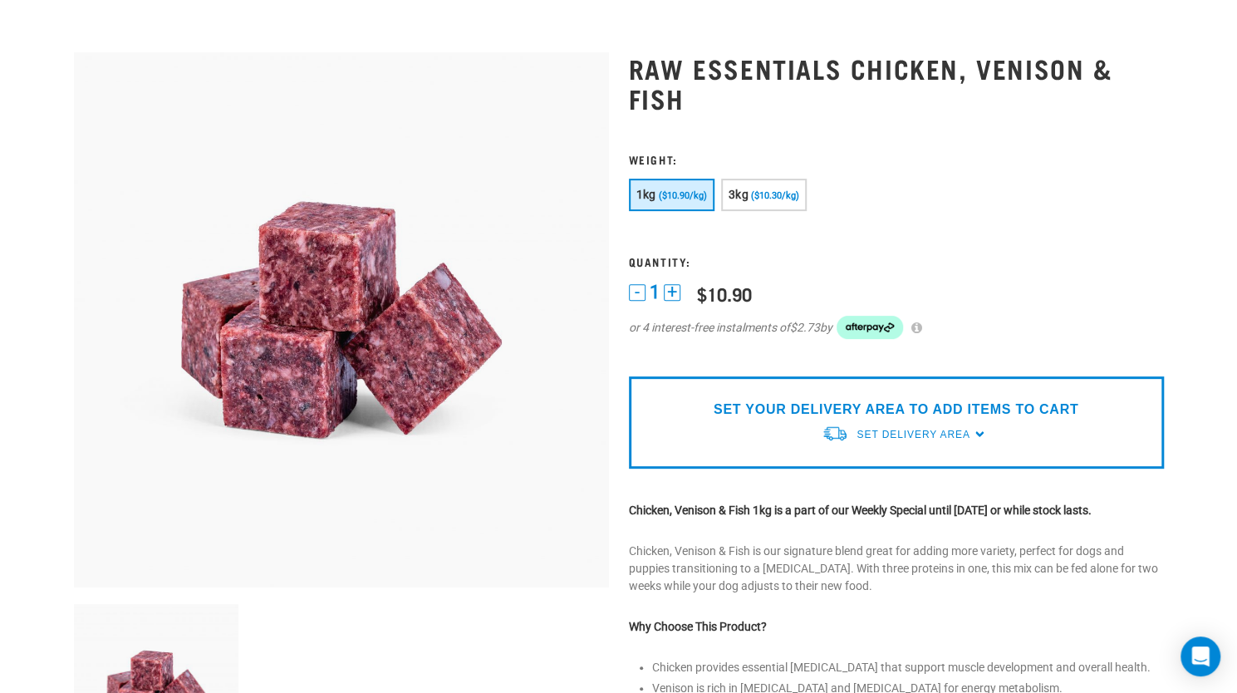
scroll to position [0, 0]
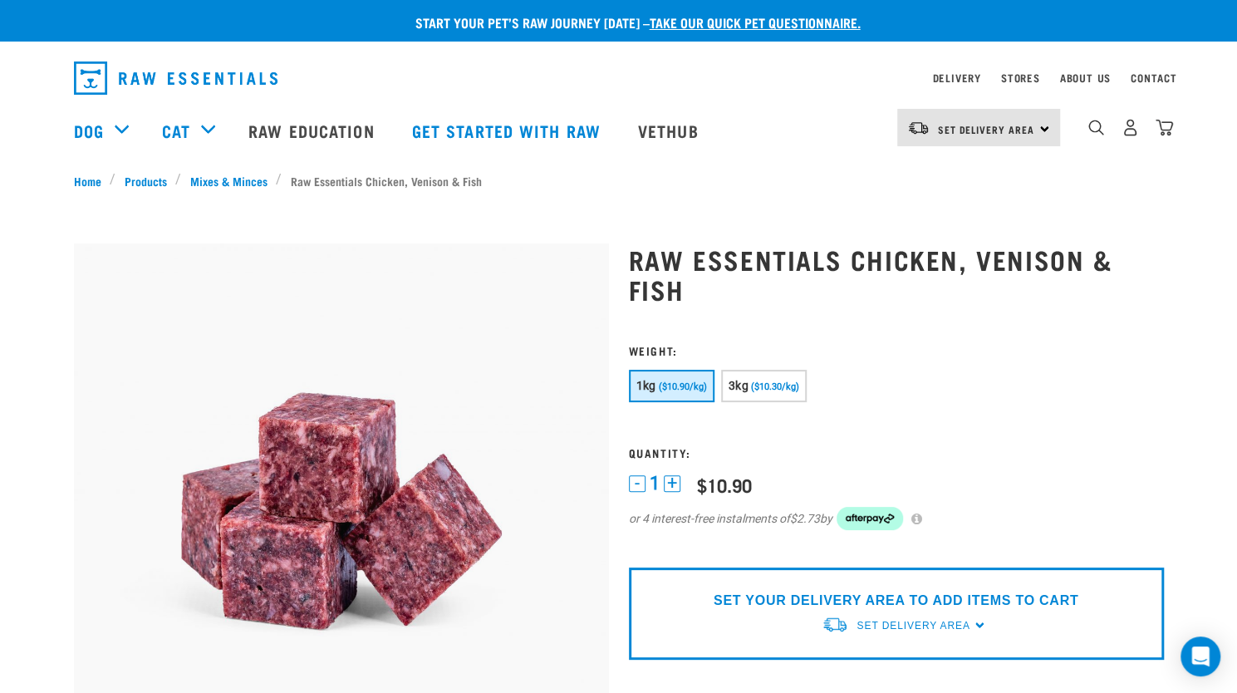
click at [733, 24] on link "take our quick pet questionnaire." at bounding box center [755, 21] width 211 height 7
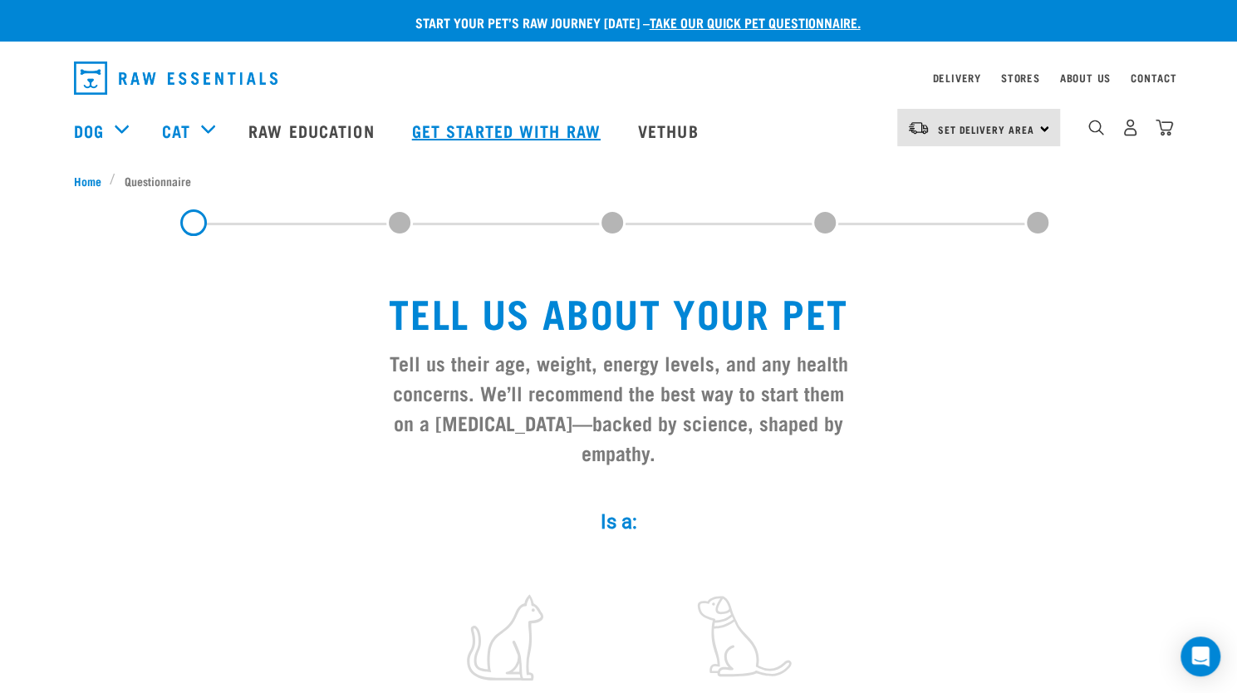
click at [506, 124] on link "Get started with Raw" at bounding box center [508, 130] width 226 height 66
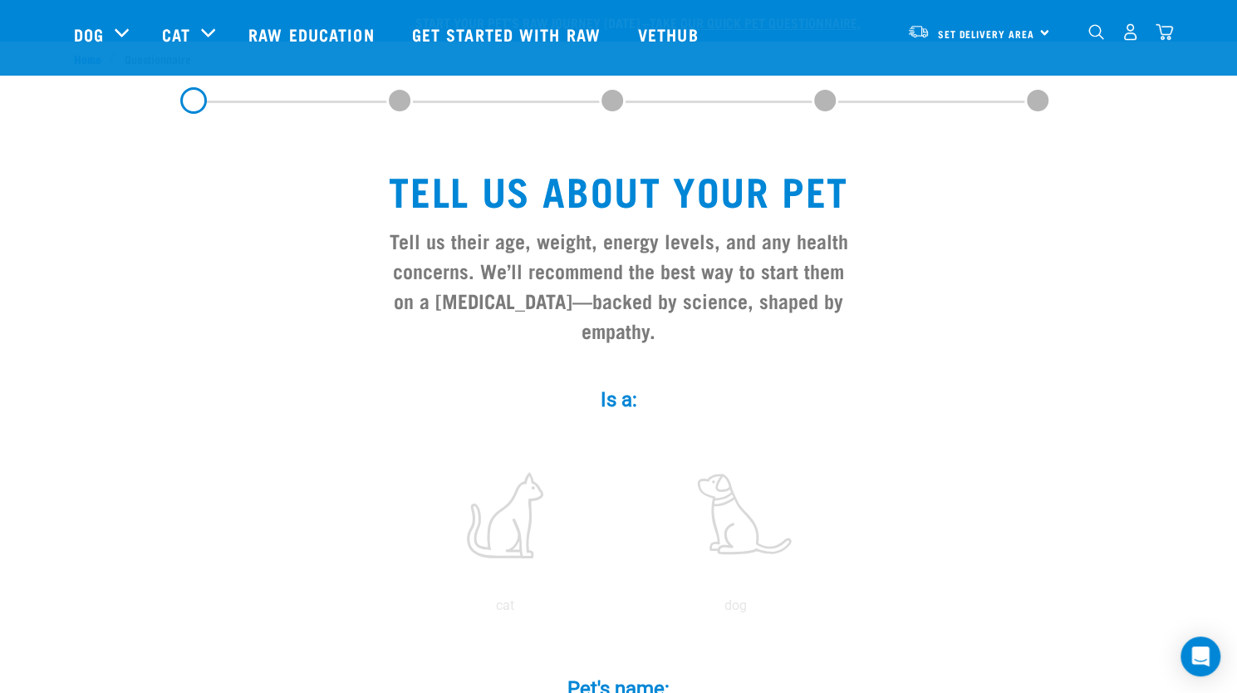
scroll to position [125, 0]
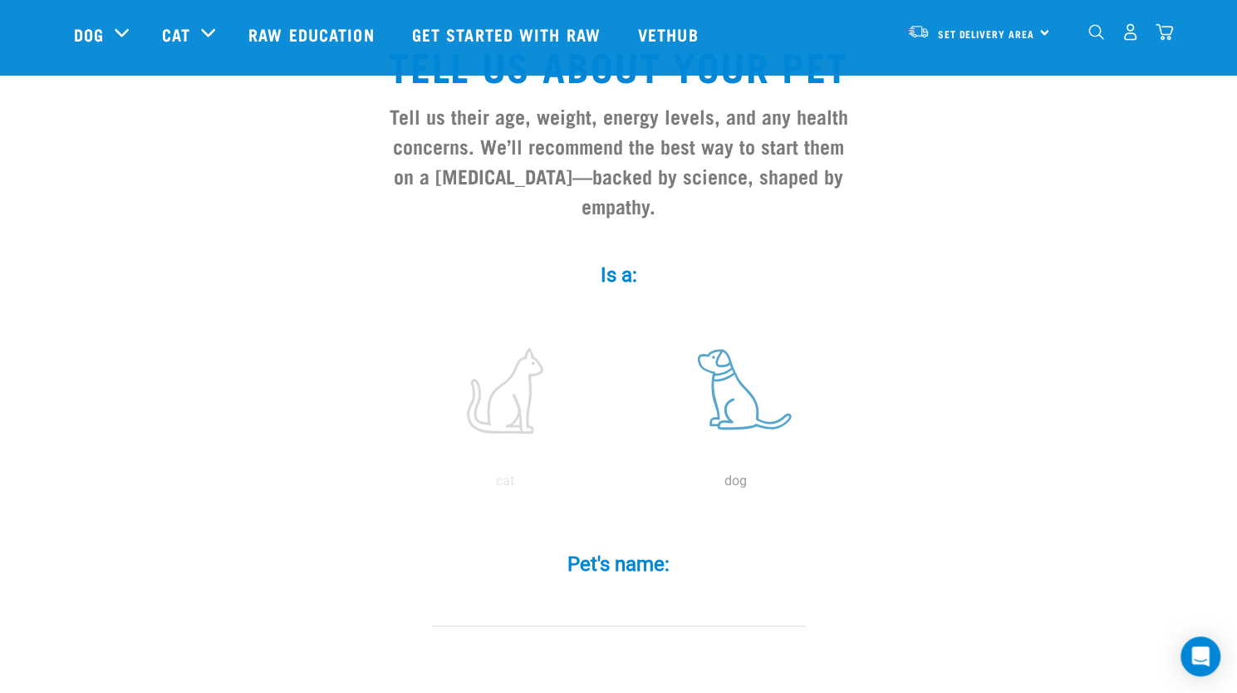
click at [715, 361] on label at bounding box center [736, 390] width 224 height 141
click at [621, 485] on input "radio" at bounding box center [621, 485] width 0 height 0
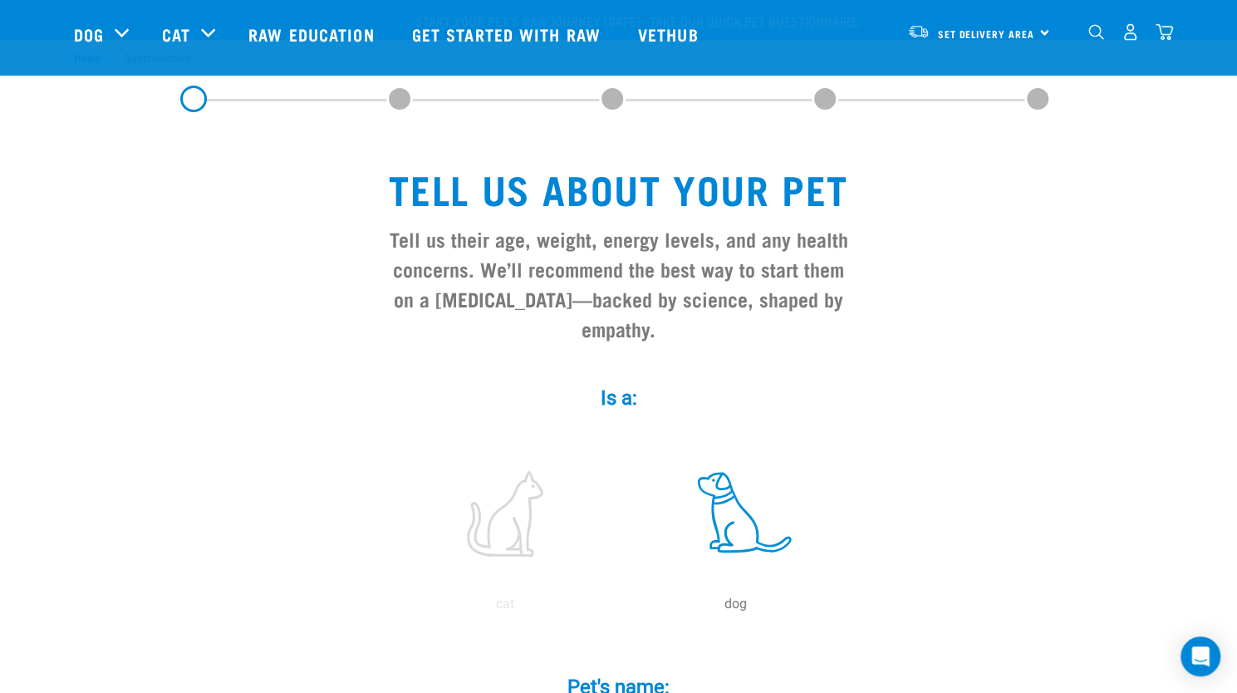
scroll to position [0, 0]
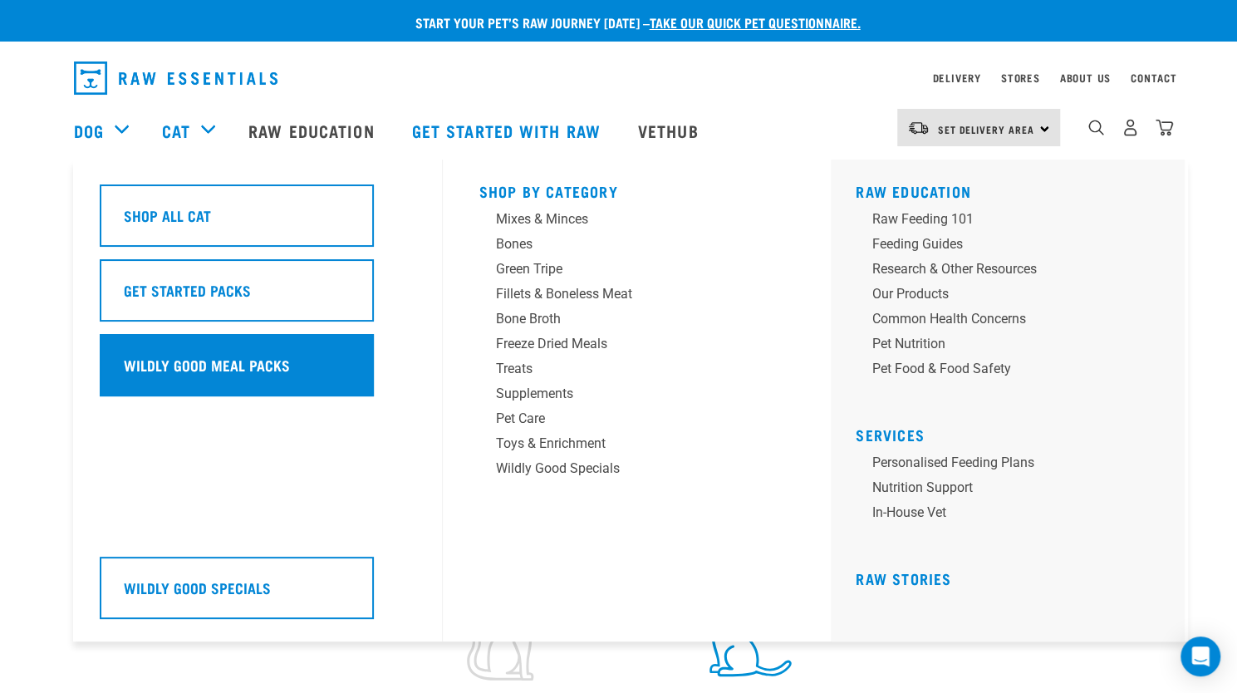
click at [158, 345] on div "Wildly Good Meal Packs" at bounding box center [237, 365] width 274 height 62
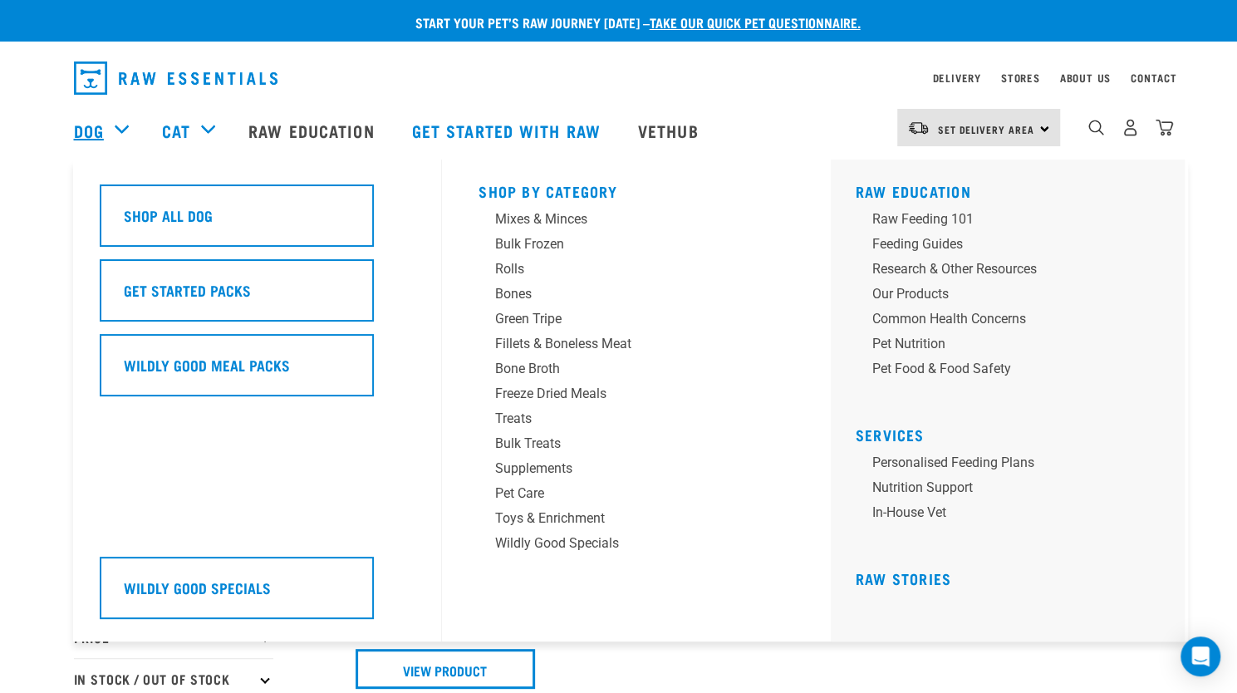
click at [93, 128] on link "Dog" at bounding box center [89, 130] width 30 height 25
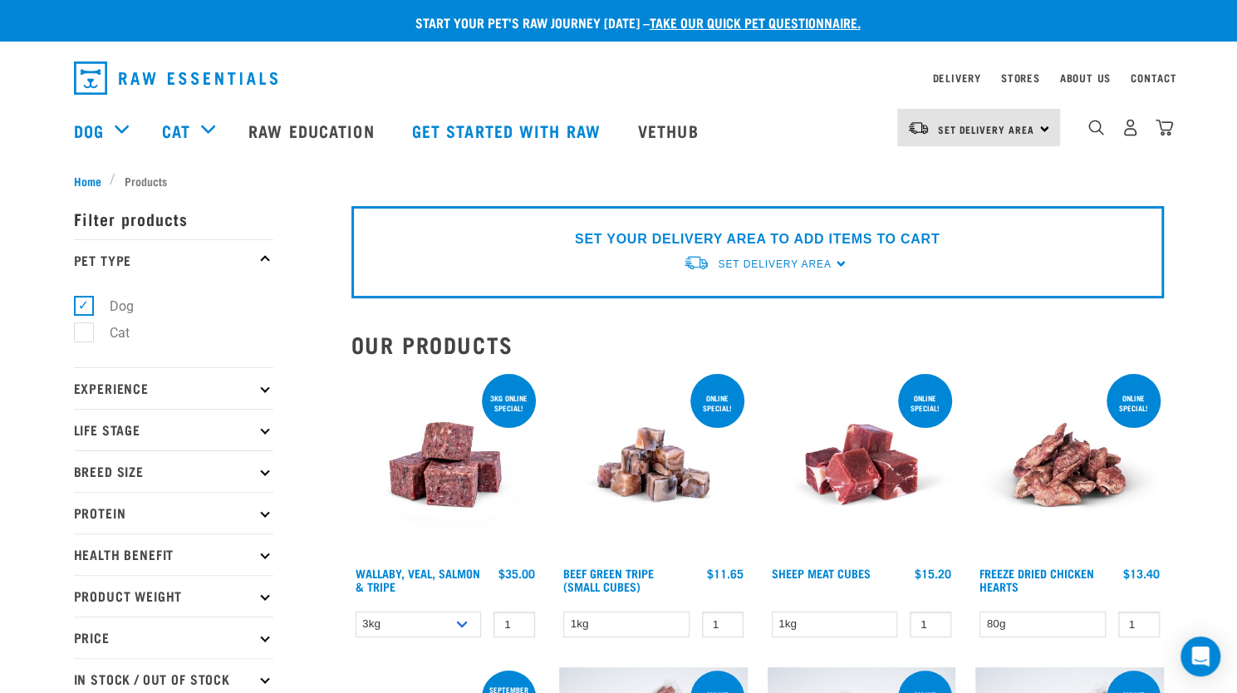
scroll to position [1, 0]
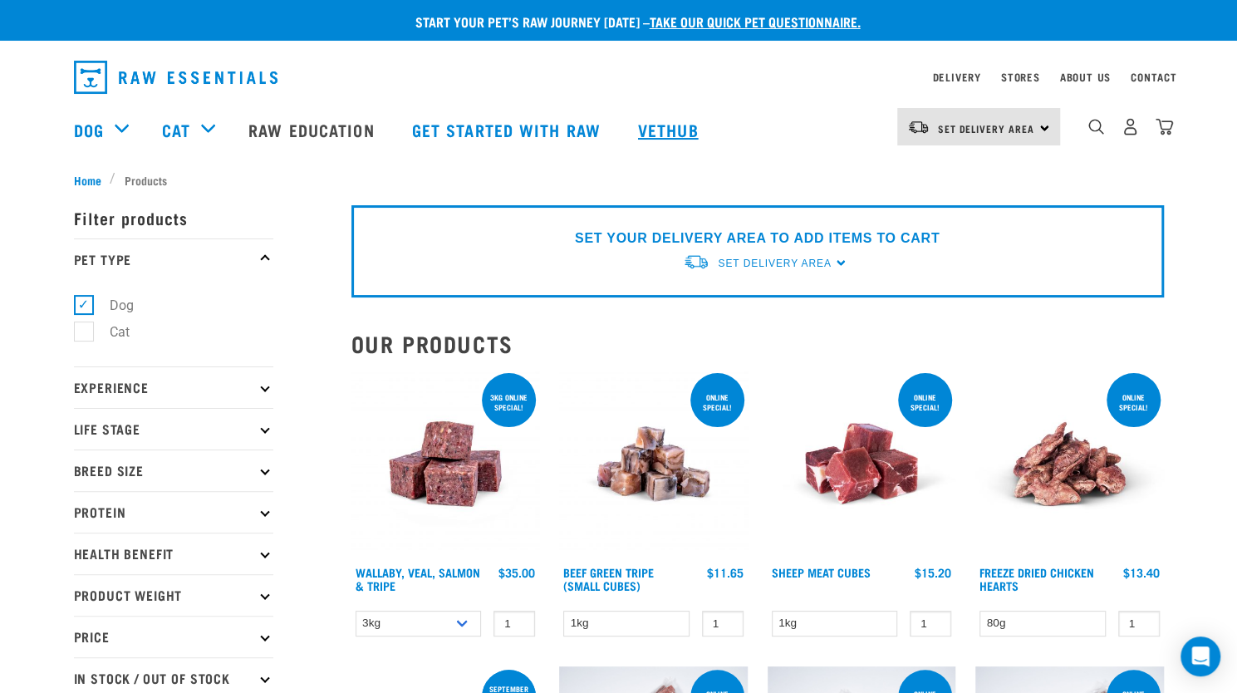
click at [655, 128] on link "Vethub" at bounding box center [670, 129] width 98 height 66
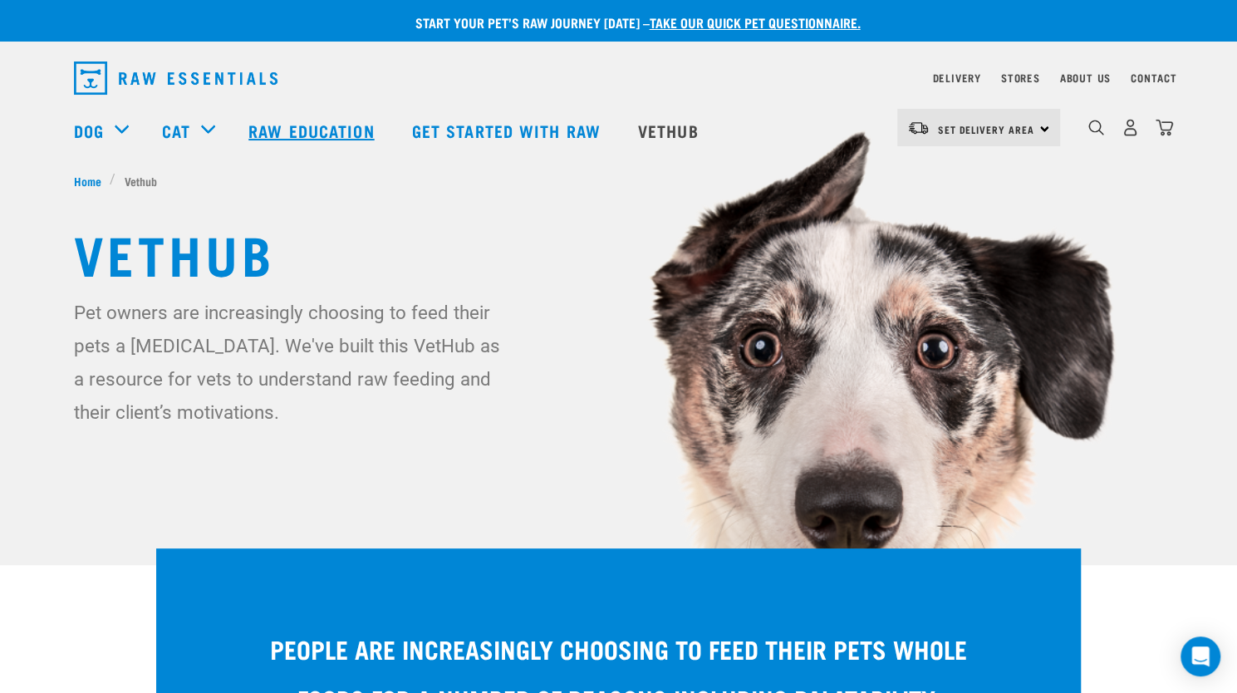
click at [327, 137] on link "Raw Education" at bounding box center [313, 130] width 163 height 66
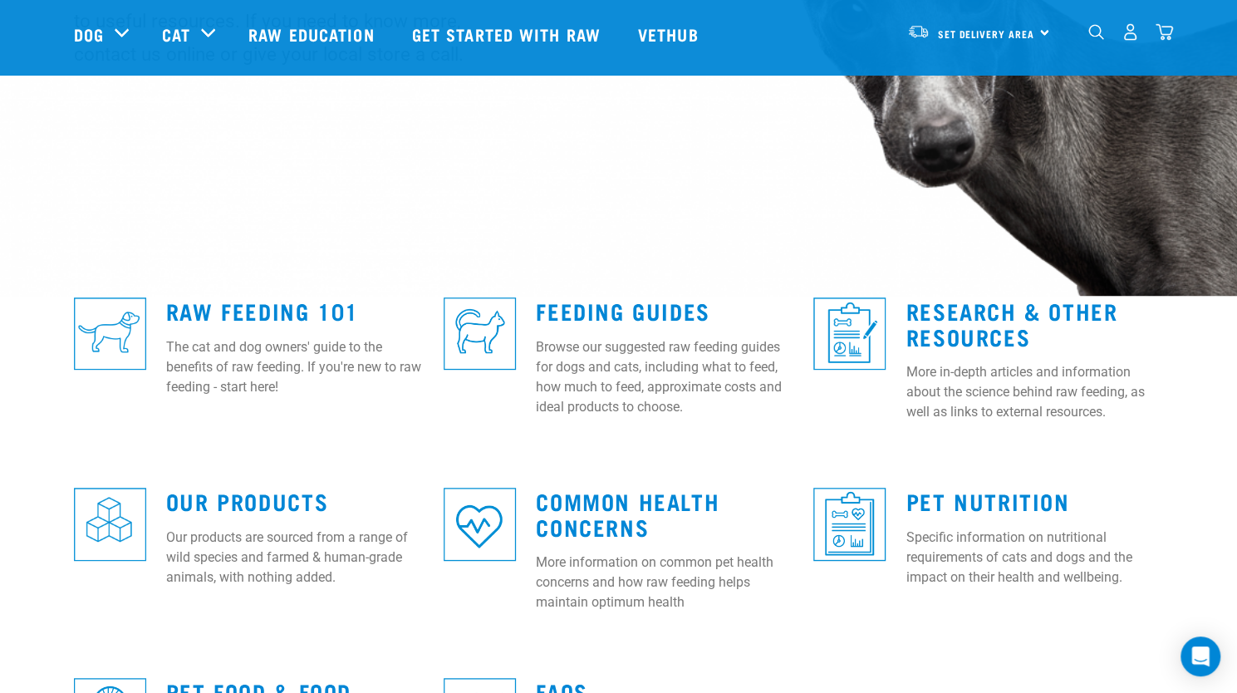
scroll to position [270, 0]
click at [610, 312] on link "Feeding Guides" at bounding box center [623, 309] width 174 height 12
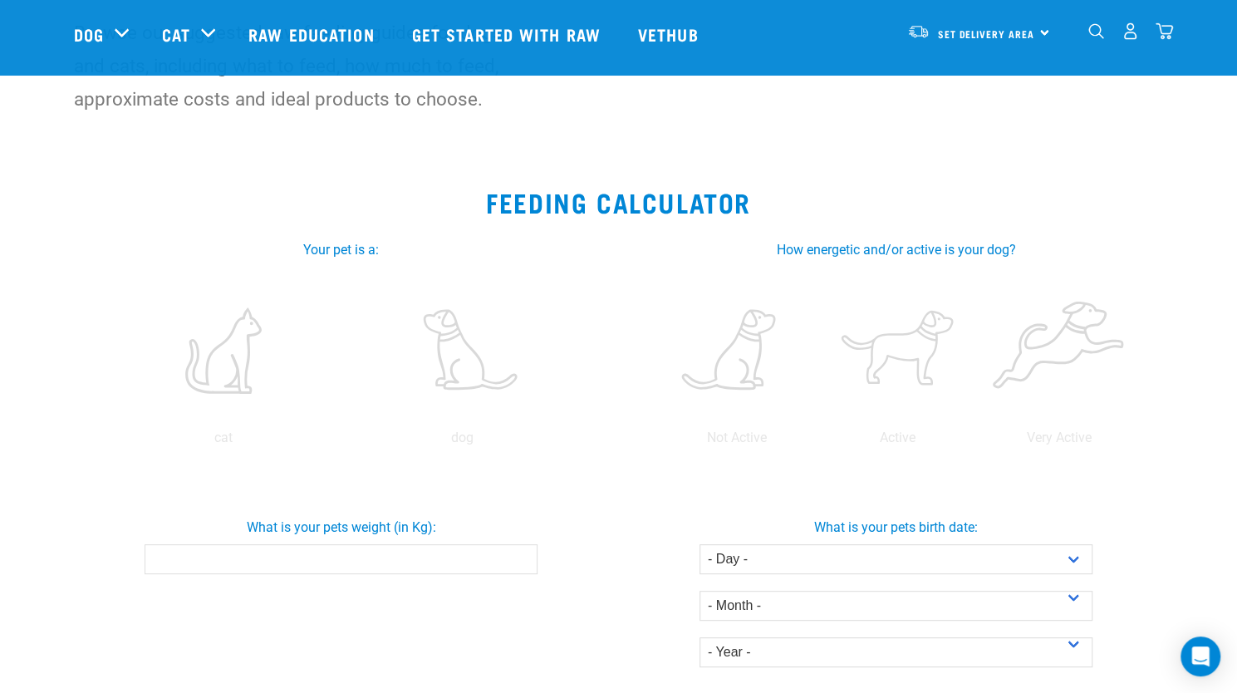
scroll to position [160, 0]
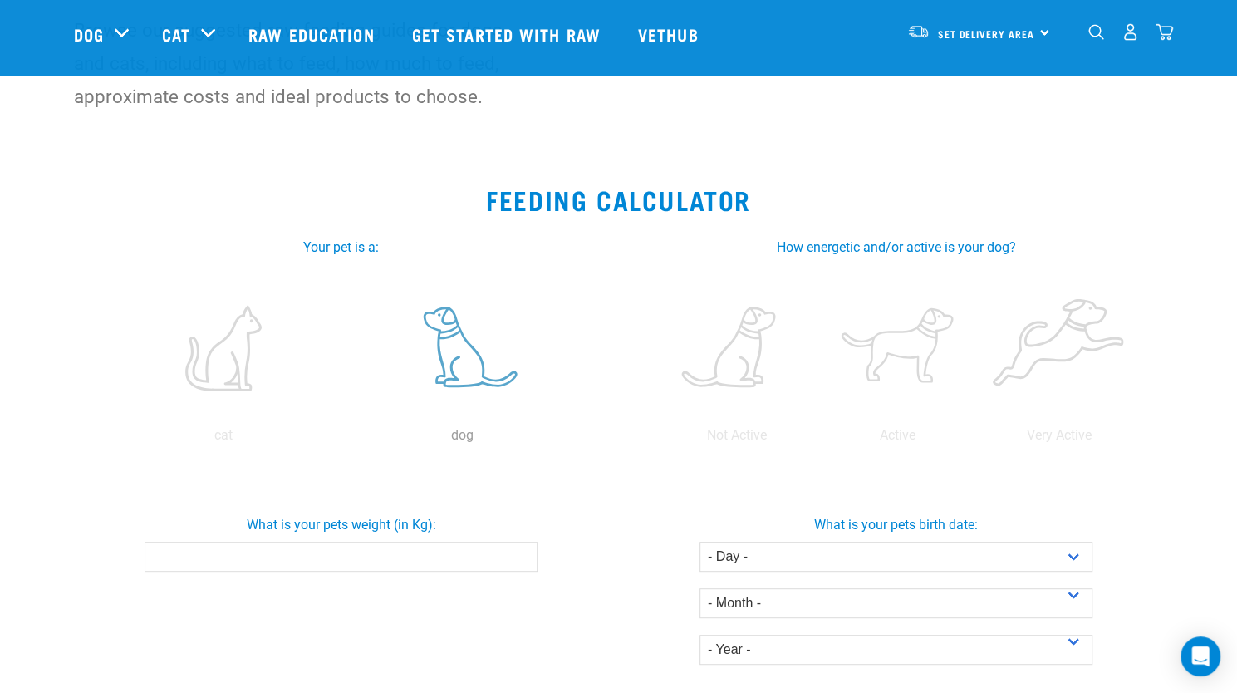
click at [442, 364] on label at bounding box center [462, 347] width 232 height 141
click at [343, 439] on input "radio" at bounding box center [343, 439] width 0 height 0
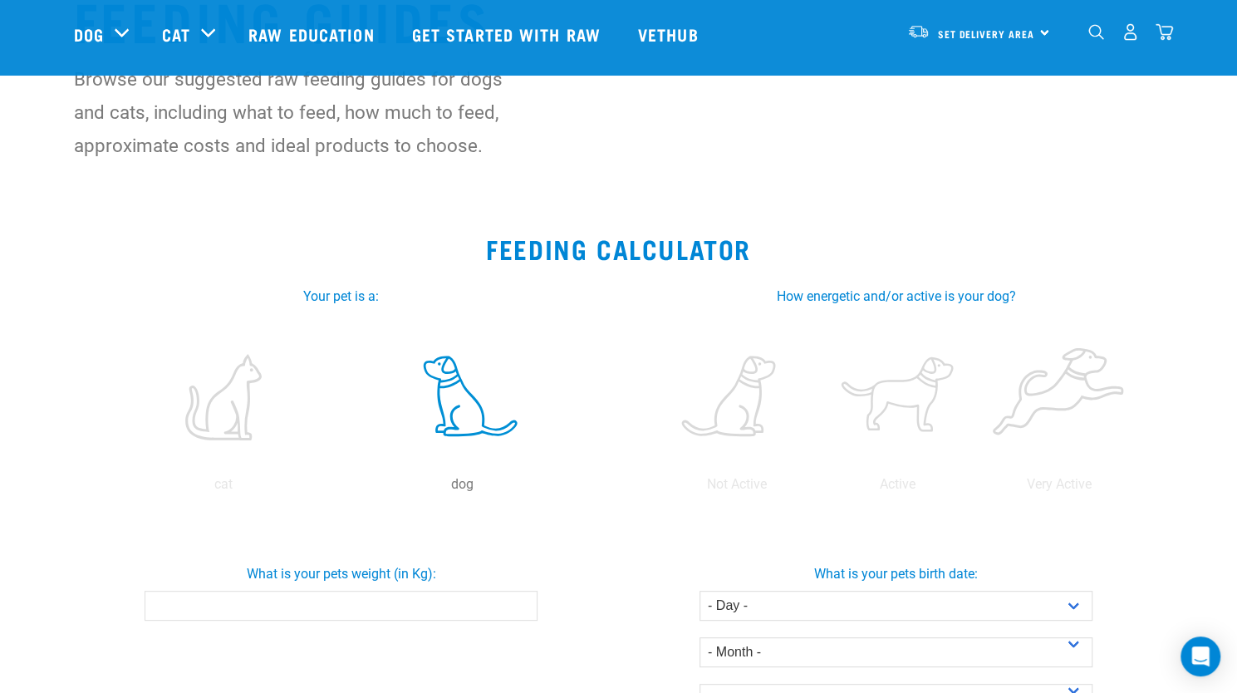
scroll to position [112, 0]
click at [1037, 399] on label at bounding box center [1059, 396] width 155 height 141
click at [979, 488] on input "radio" at bounding box center [979, 488] width 0 height 0
click at [464, 601] on input "What is your pets weight (in Kg):" at bounding box center [341, 605] width 393 height 30
click at [518, 607] on input "-0.1" at bounding box center [341, 605] width 393 height 30
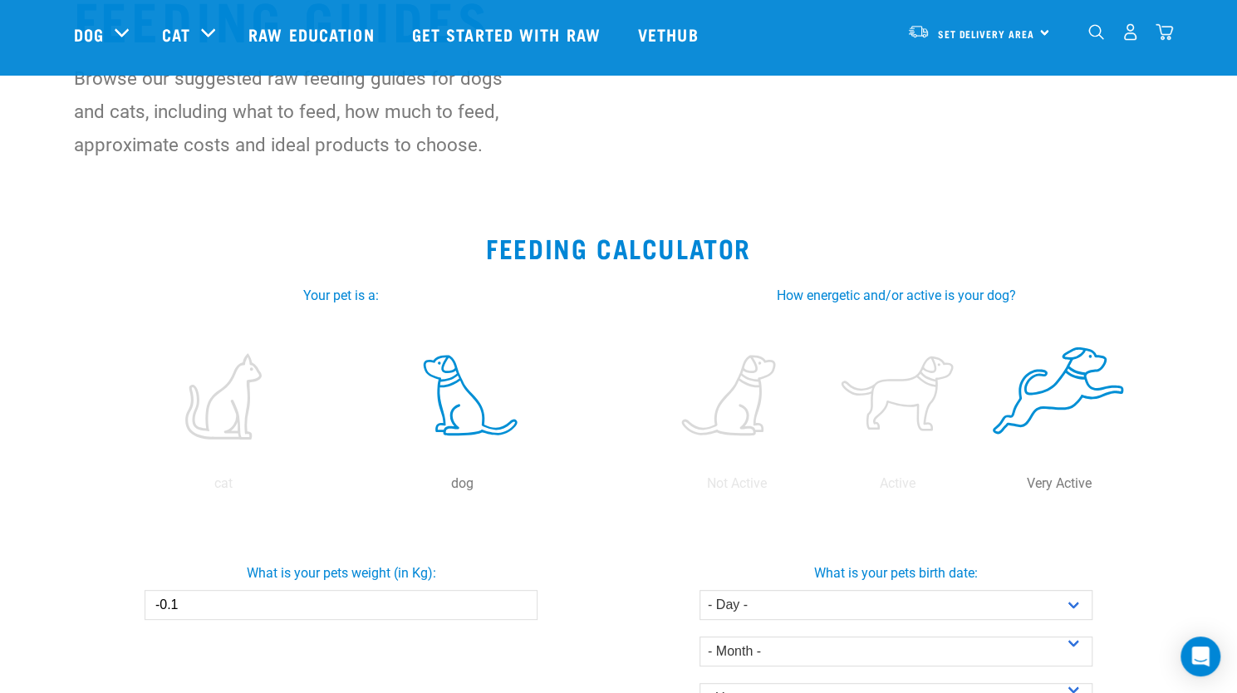
drag, startPoint x: 191, startPoint y: 597, endPoint x: 78, endPoint y: 596, distance: 113.0
click at [78, 596] on div "What is your pets weight (in Kg): -0.1" at bounding box center [342, 585] width 562 height 70
type input "6"
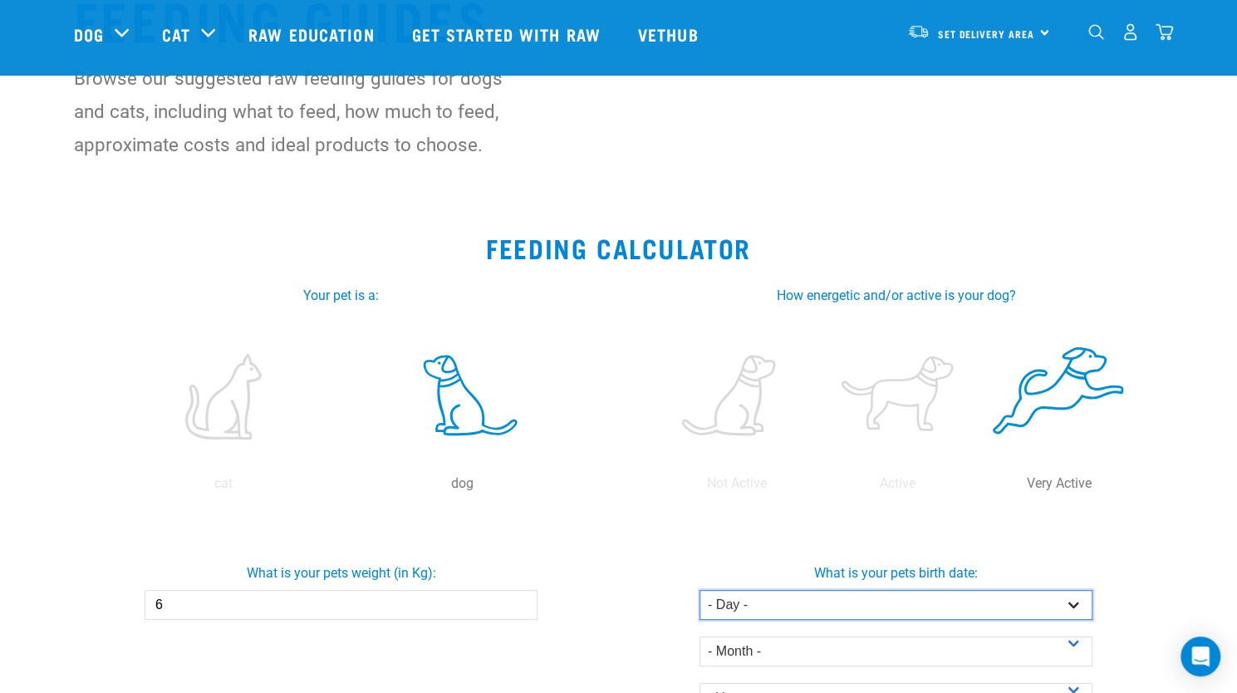
click at [867, 604] on select "- Day - 1 2 3 4 5 6 7 8 9 10 11 12 13 14 15 16 17 18 19 20 21 22 23 24 25 26 27" at bounding box center [895, 605] width 393 height 30
select select "23"
click at [699, 590] on select "- Day - 1 2 3 4 5 6 7 8 9 10 11 12 13 14 15 16 17 18 19 20 21 22 23 24 25 26 27" at bounding box center [895, 605] width 393 height 30
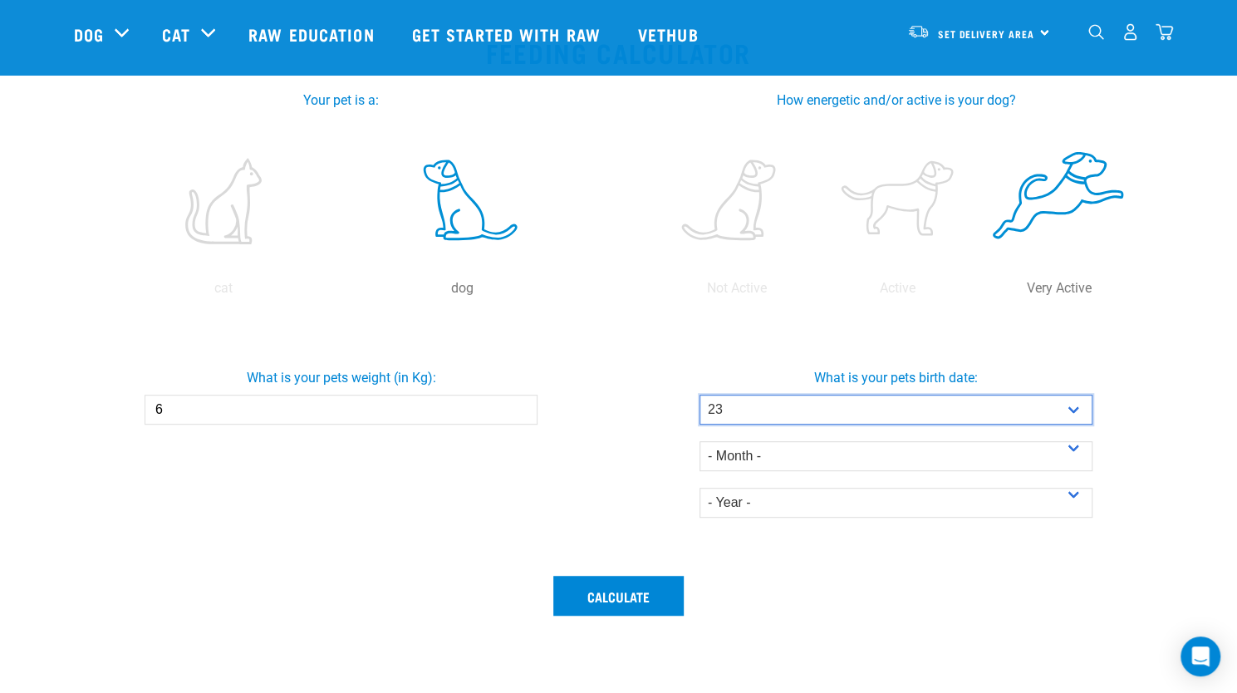
scroll to position [309, 0]
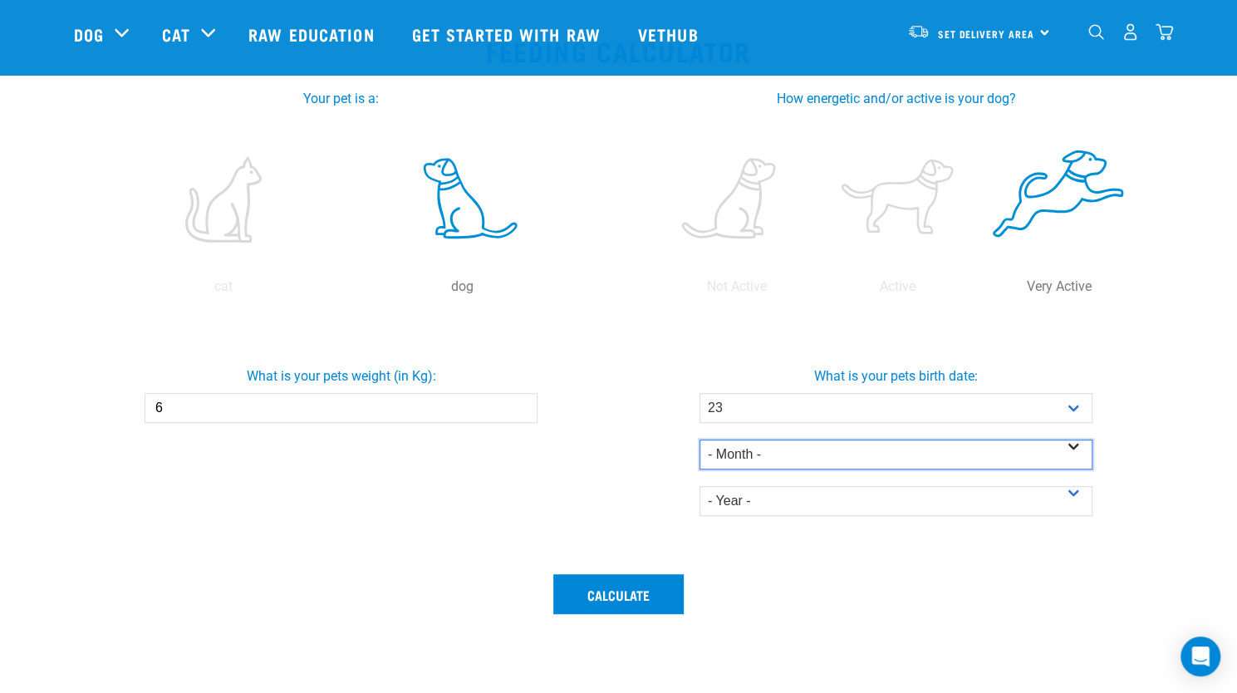
click at [761, 451] on select "- Month - January February March April May June July August September October N…" at bounding box center [895, 454] width 393 height 30
select select "September"
click at [699, 439] on select "- Month - January February March April May June July August September October N…" at bounding box center [895, 454] width 393 height 30
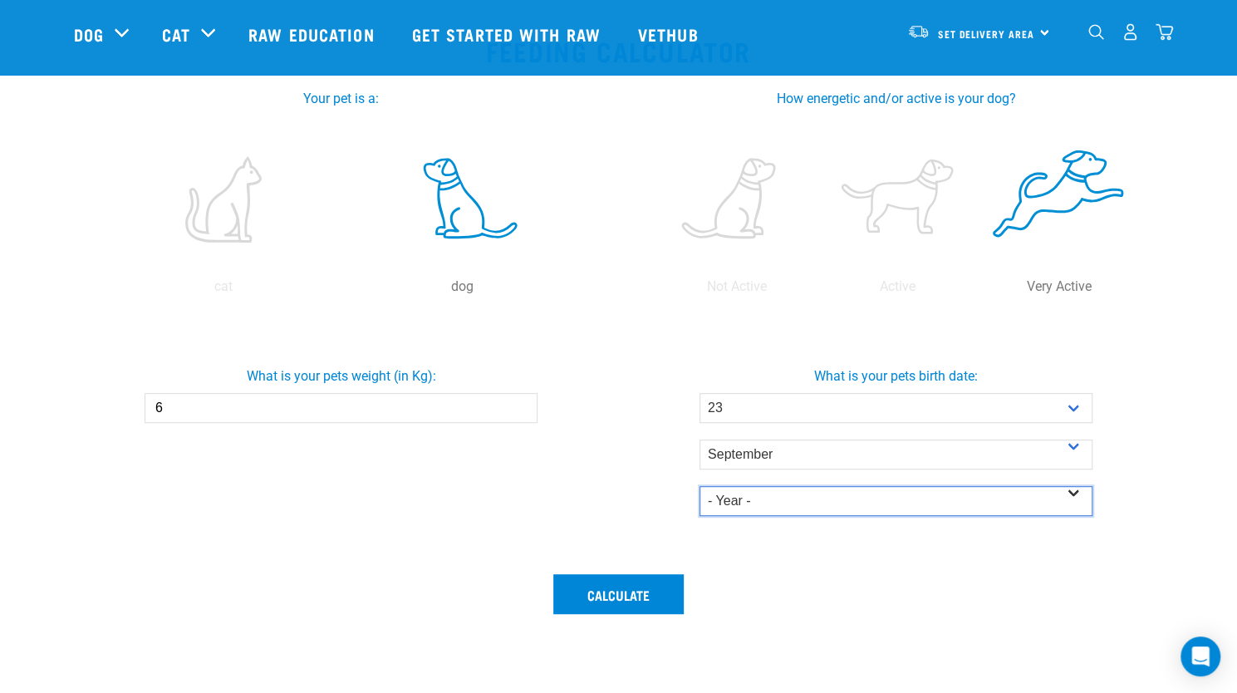
click at [733, 496] on select "- Year - 2025 2024 2023 2022 2021 2020 2019 2018 2017 2016 2015 2014" at bounding box center [895, 501] width 393 height 30
select select "2025"
click at [699, 486] on select "- Year - 2025 2024 2023 2022 2021 2020 2019 2018 2017 2016 2015 2014" at bounding box center [895, 501] width 393 height 30
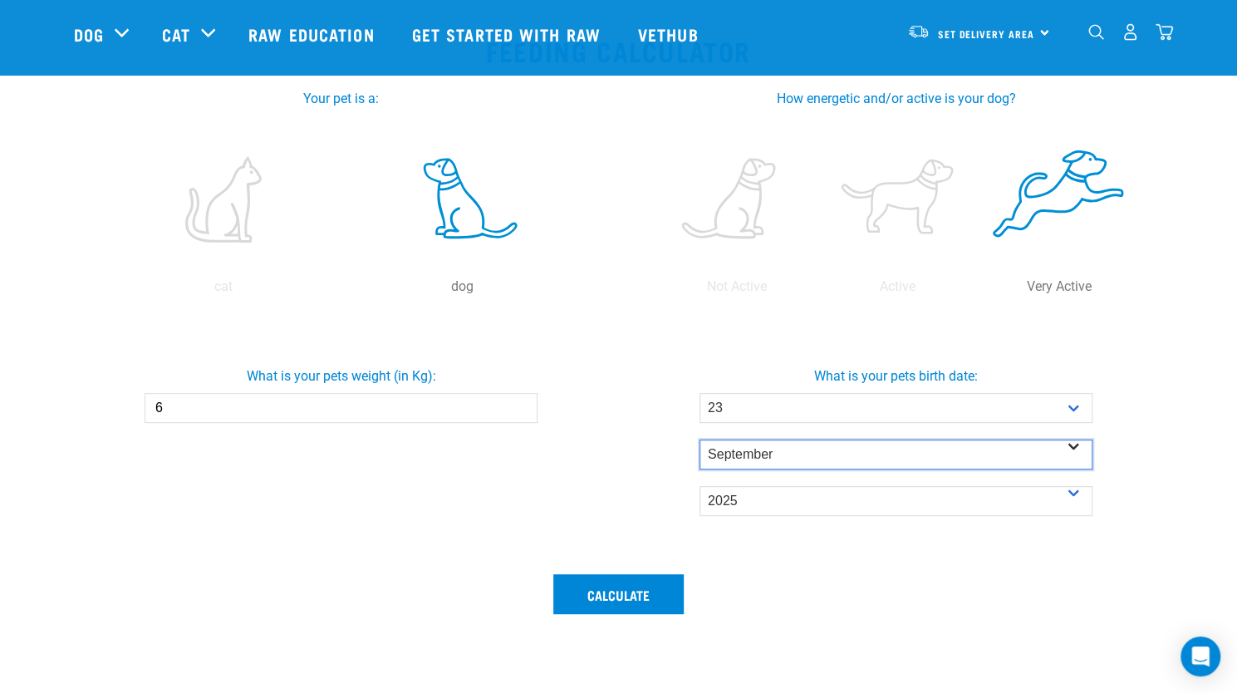
click at [756, 453] on select "- Month - January February March April May June July August September October N…" at bounding box center [895, 454] width 393 height 30
select select "July"
click at [699, 439] on select "- Month - January February March April May June July August September October N…" at bounding box center [895, 454] width 393 height 30
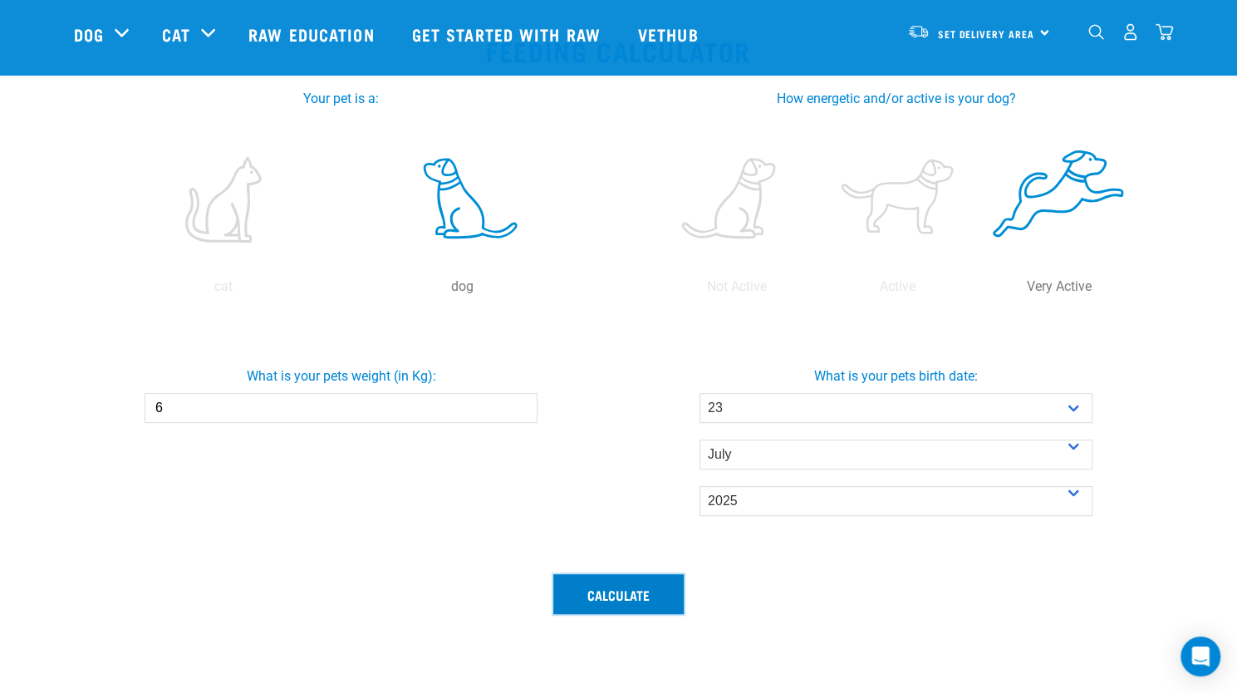
click at [595, 597] on button "Calculate" at bounding box center [618, 594] width 130 height 40
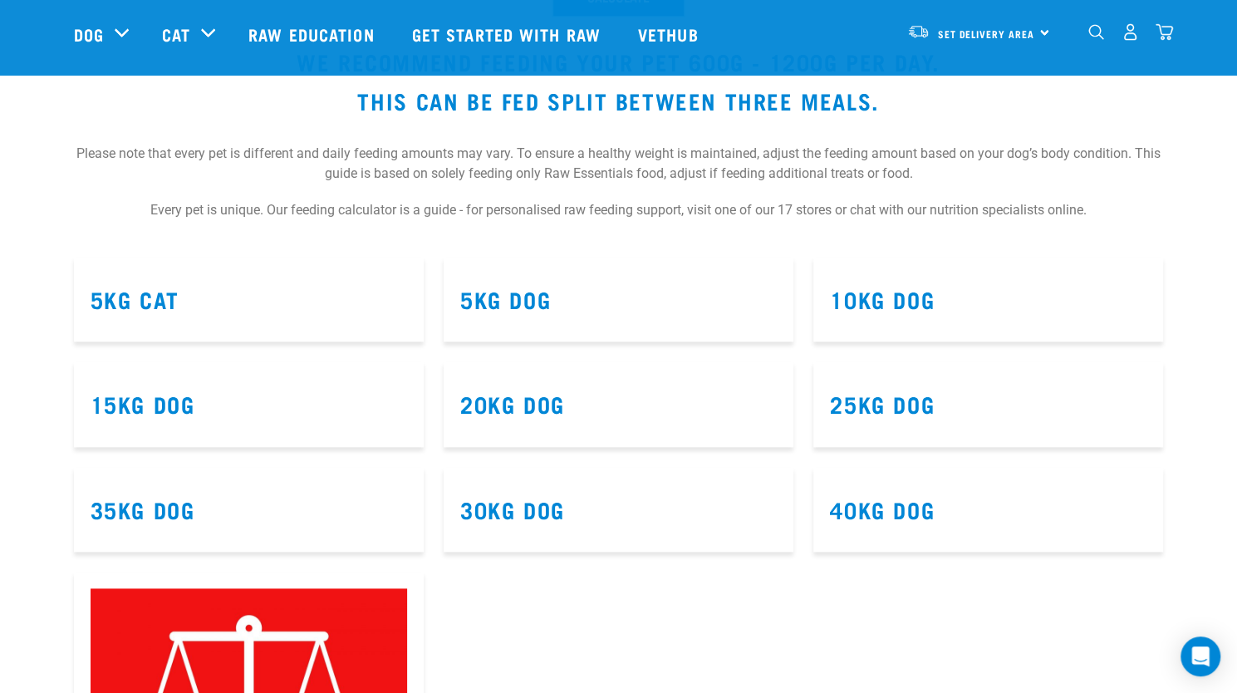
scroll to position [853, 0]
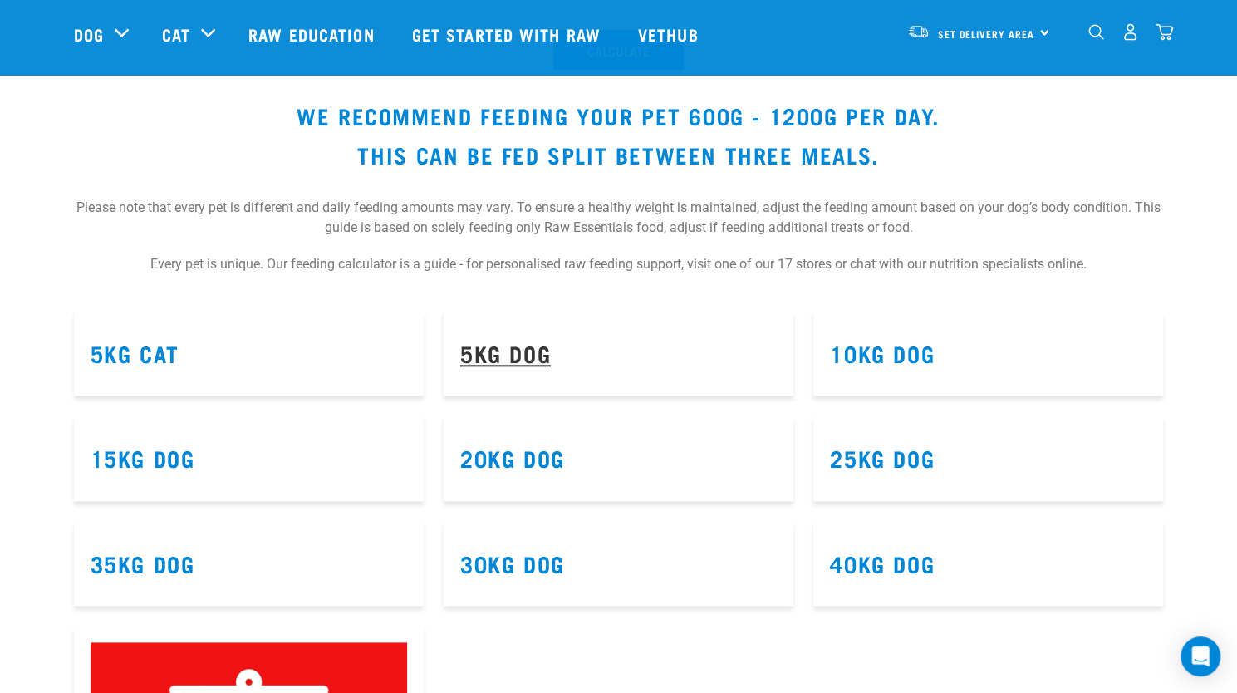
click at [525, 355] on link "5kg Dog" at bounding box center [505, 352] width 91 height 12
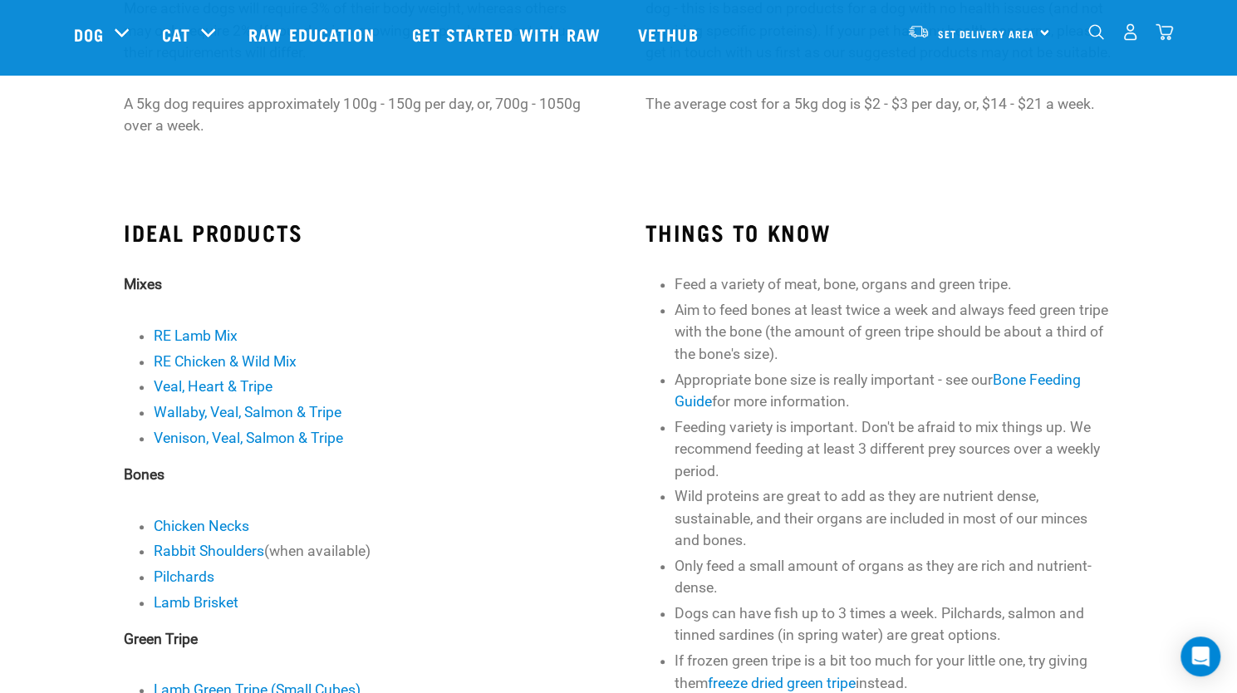
scroll to position [305, 0]
click at [1039, 379] on link "Bone Feeding Guide" at bounding box center [877, 391] width 406 height 38
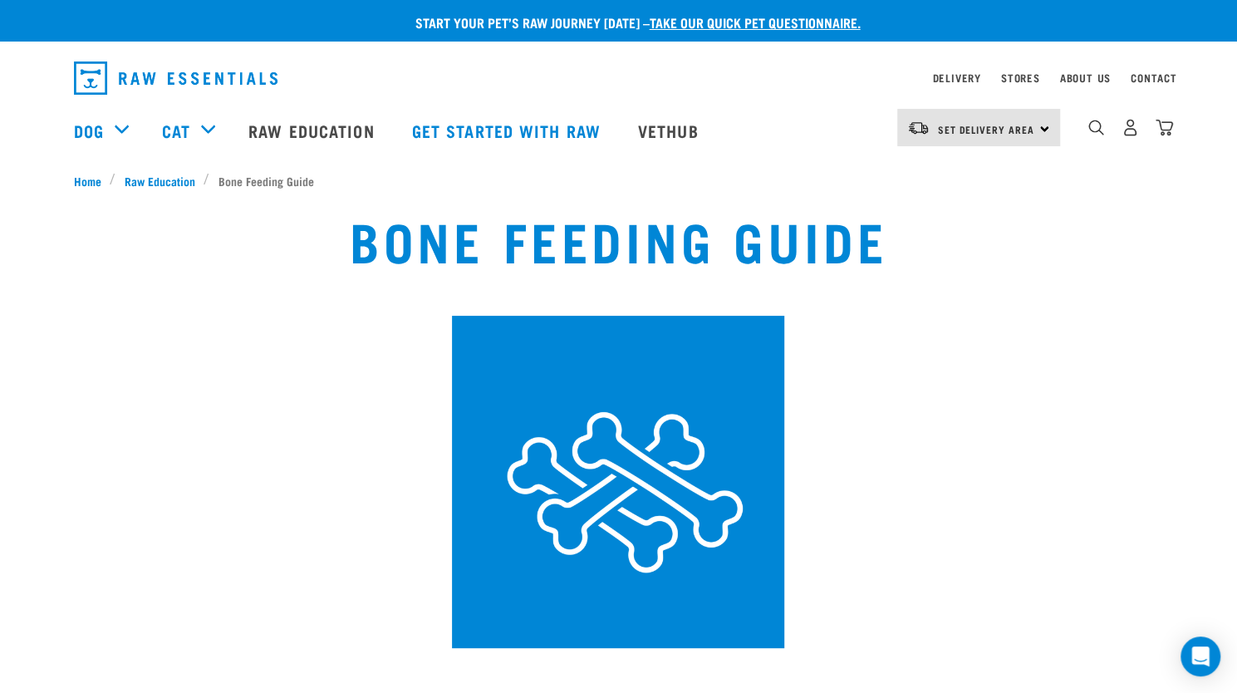
scroll to position [1, 0]
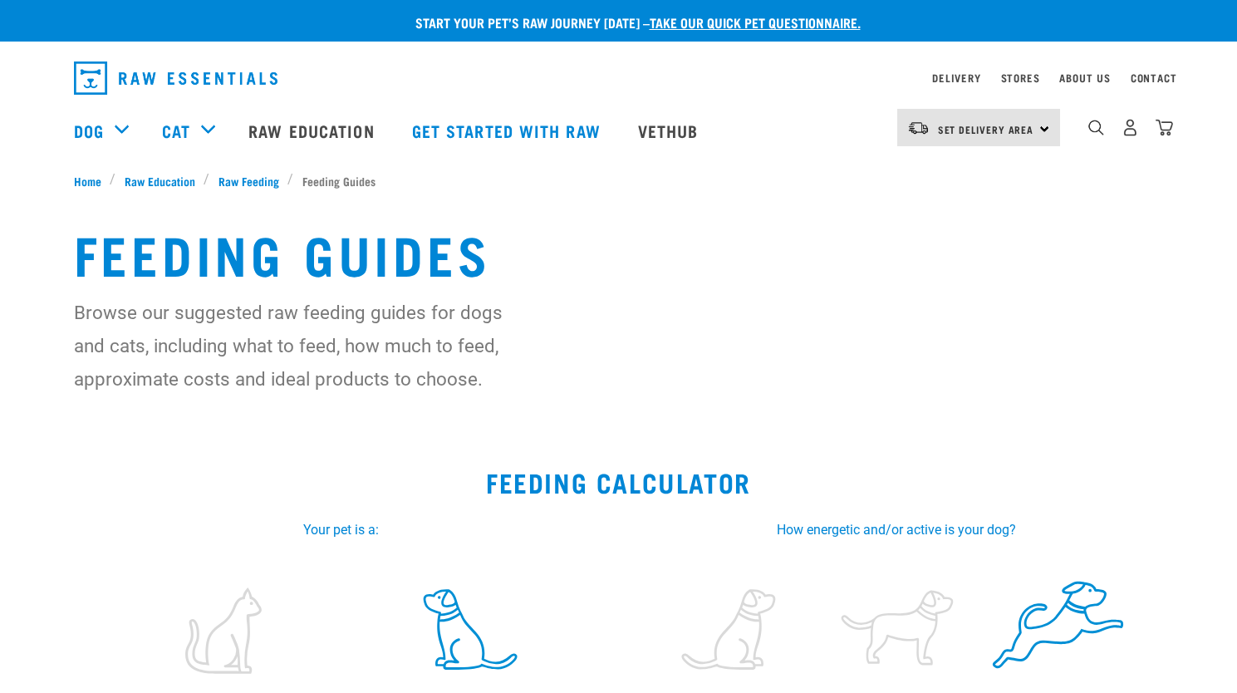
select select "23"
select select "July"
select select "2025"
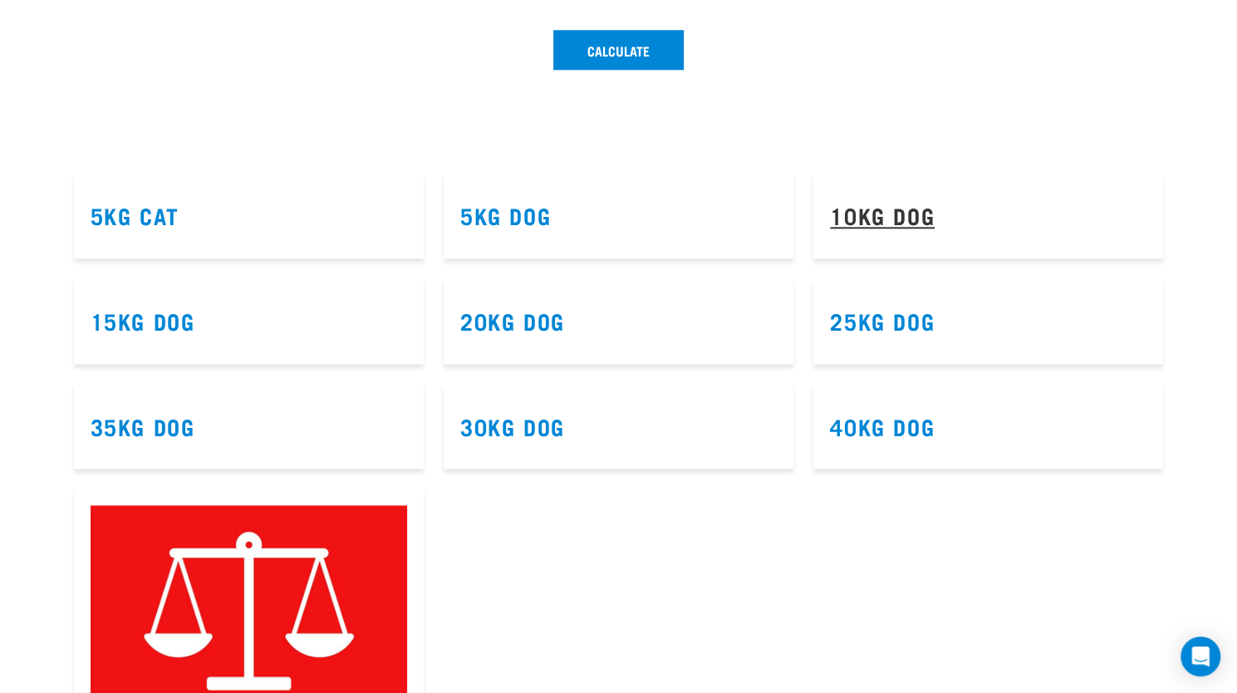
click at [863, 210] on link "10kg Dog" at bounding box center [882, 214] width 105 height 12
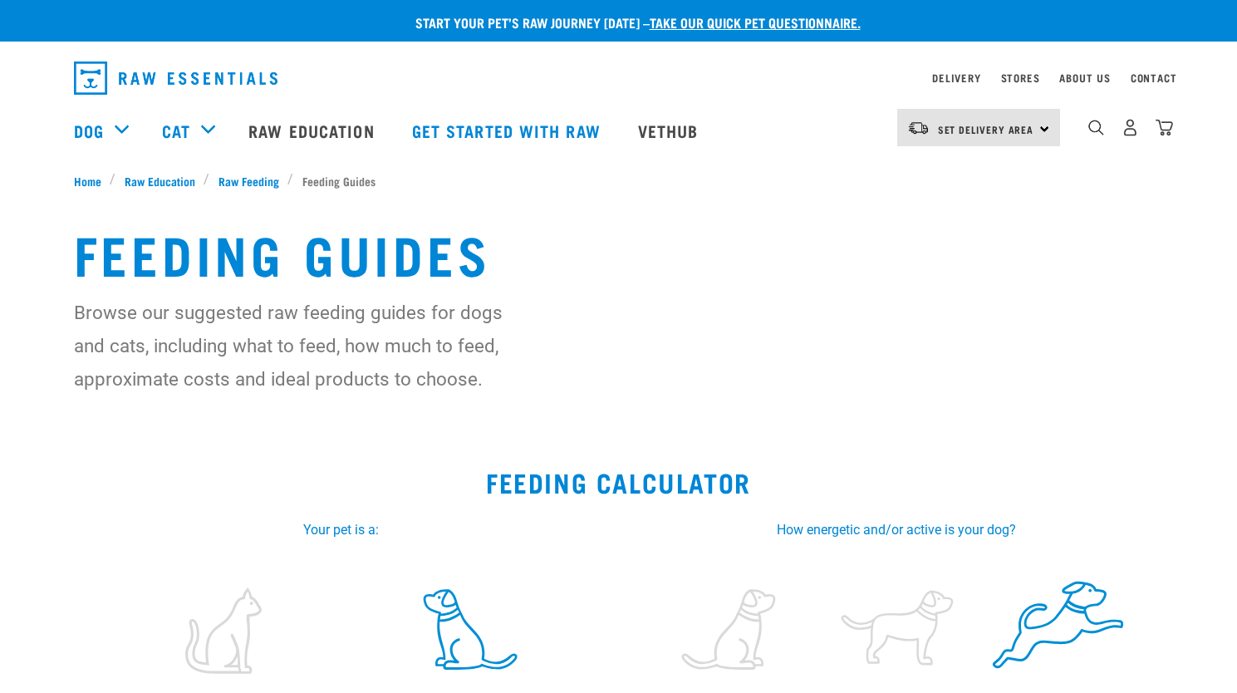
select select "23"
select select "July"
select select "2025"
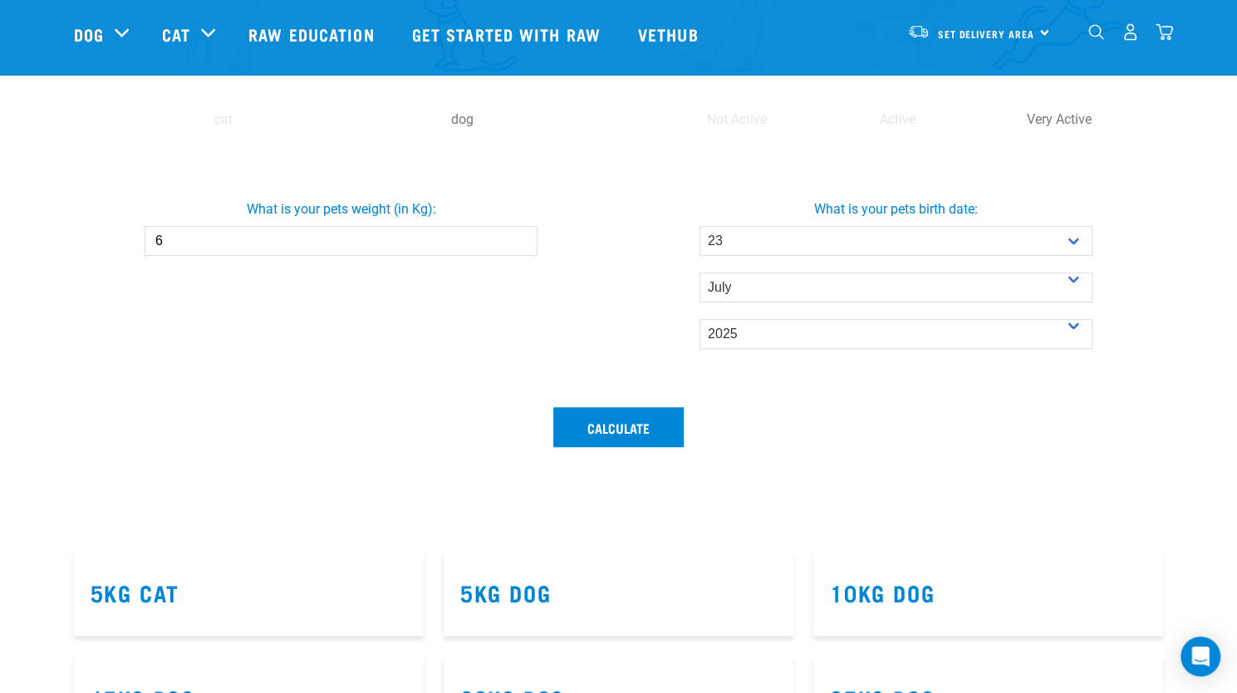
scroll to position [498, 0]
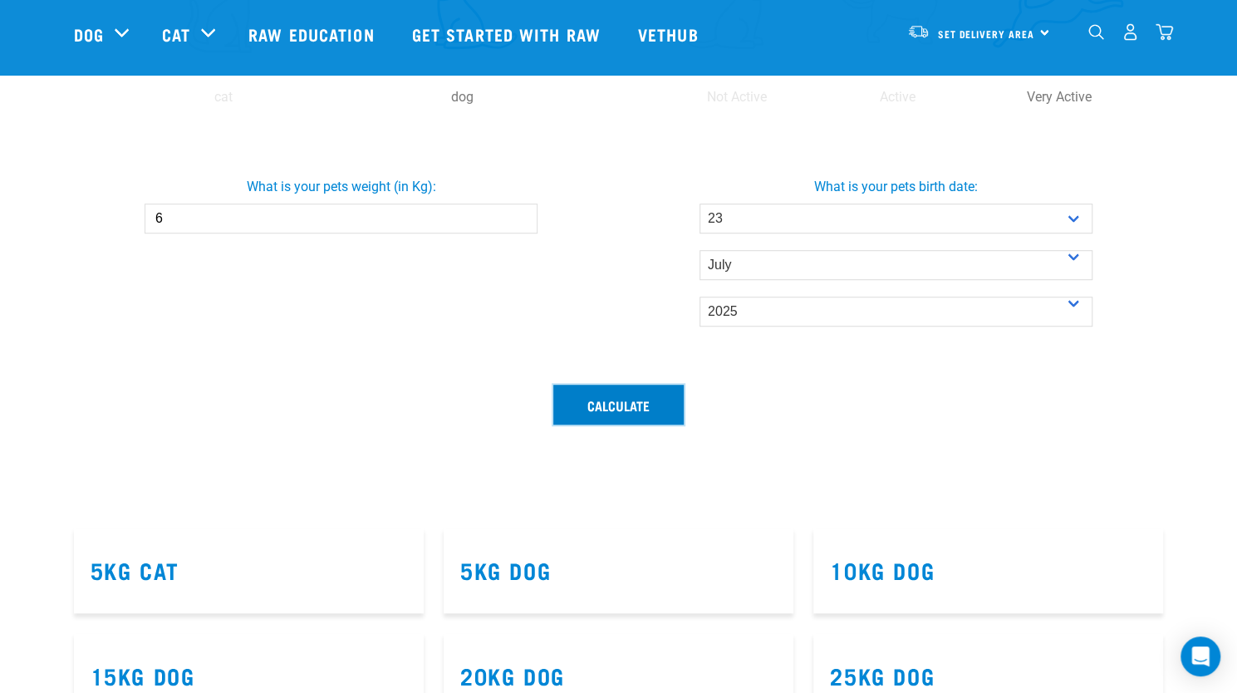
click at [601, 408] on button "Calculate" at bounding box center [618, 405] width 130 height 40
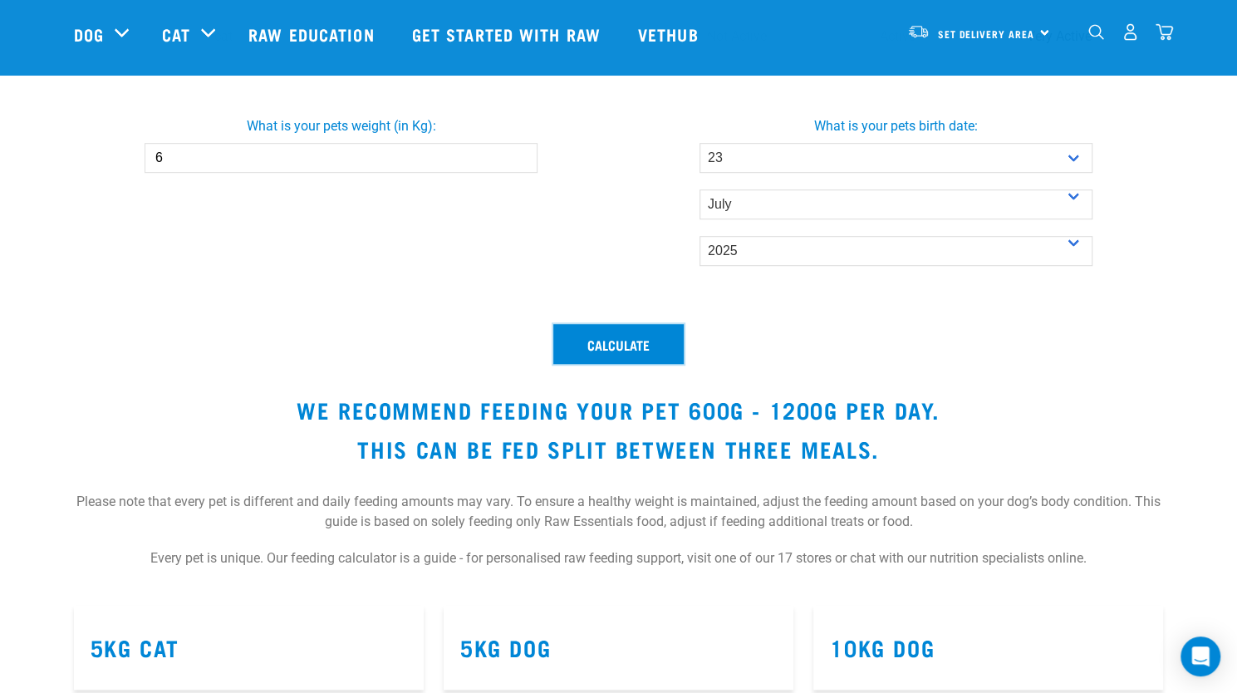
scroll to position [558, 0]
click at [486, 38] on link "Get started with Raw" at bounding box center [508, 34] width 226 height 66
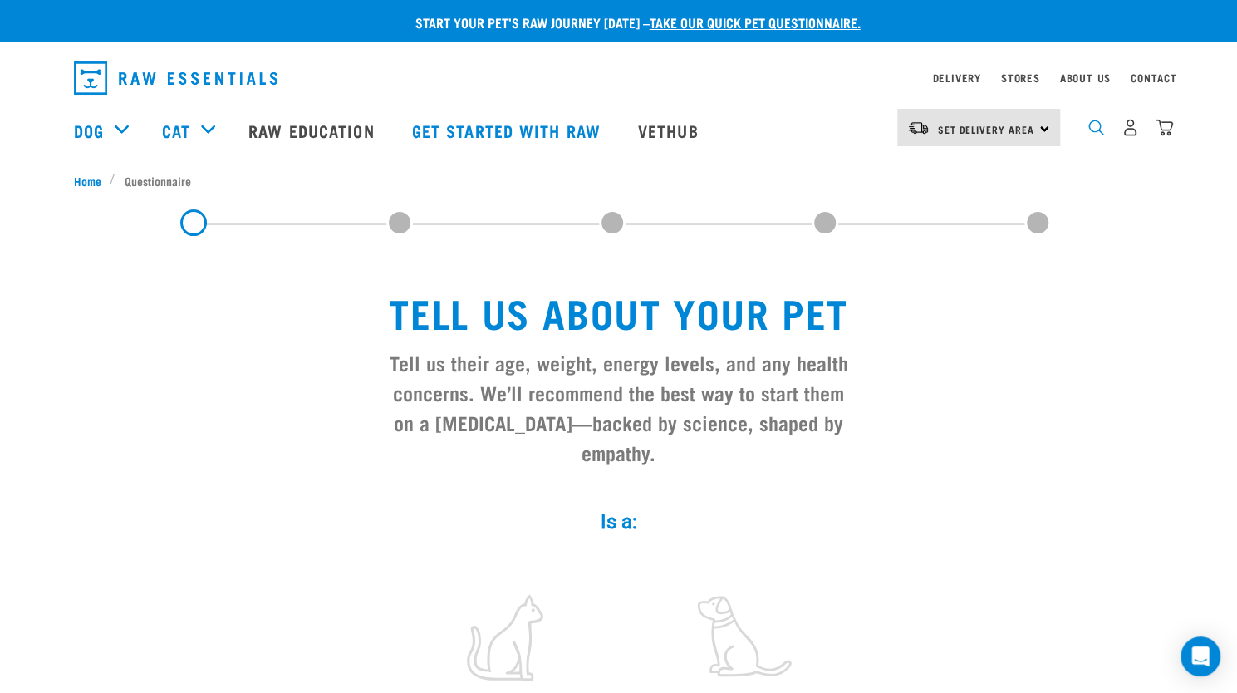
click at [1096, 135] on img "dropdown navigation" at bounding box center [1096, 128] width 16 height 16
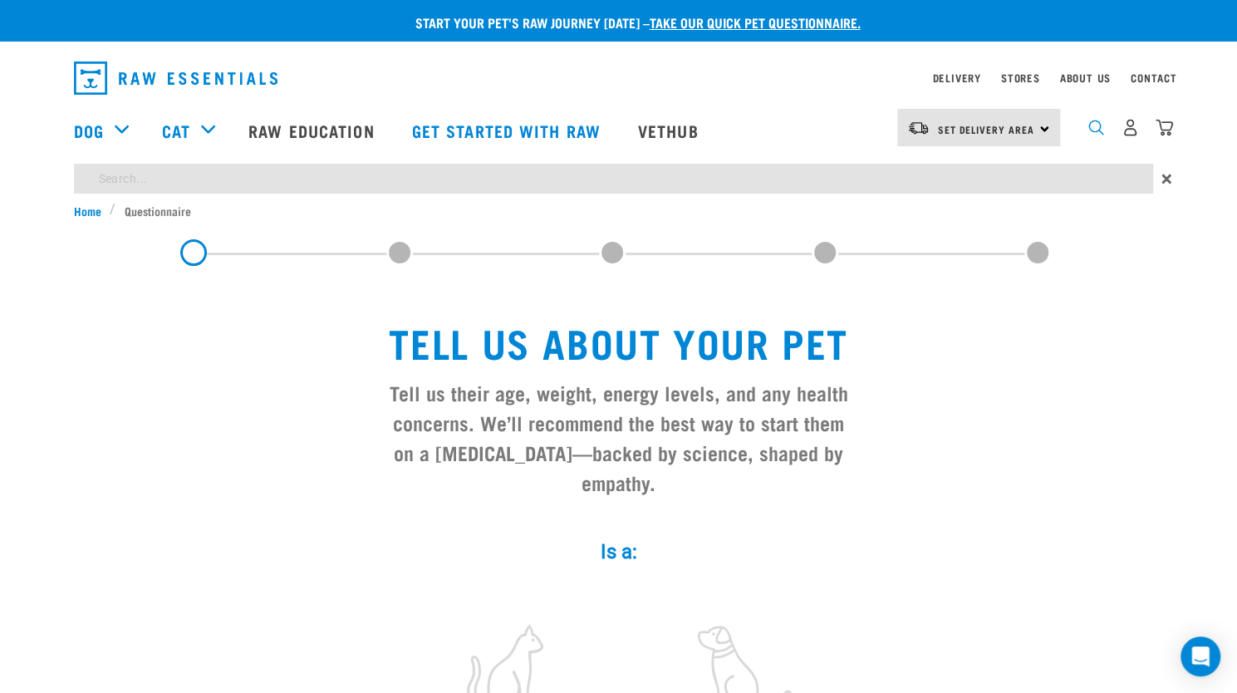
click at [1090, 128] on img "dropdown navigation" at bounding box center [1096, 128] width 16 height 16
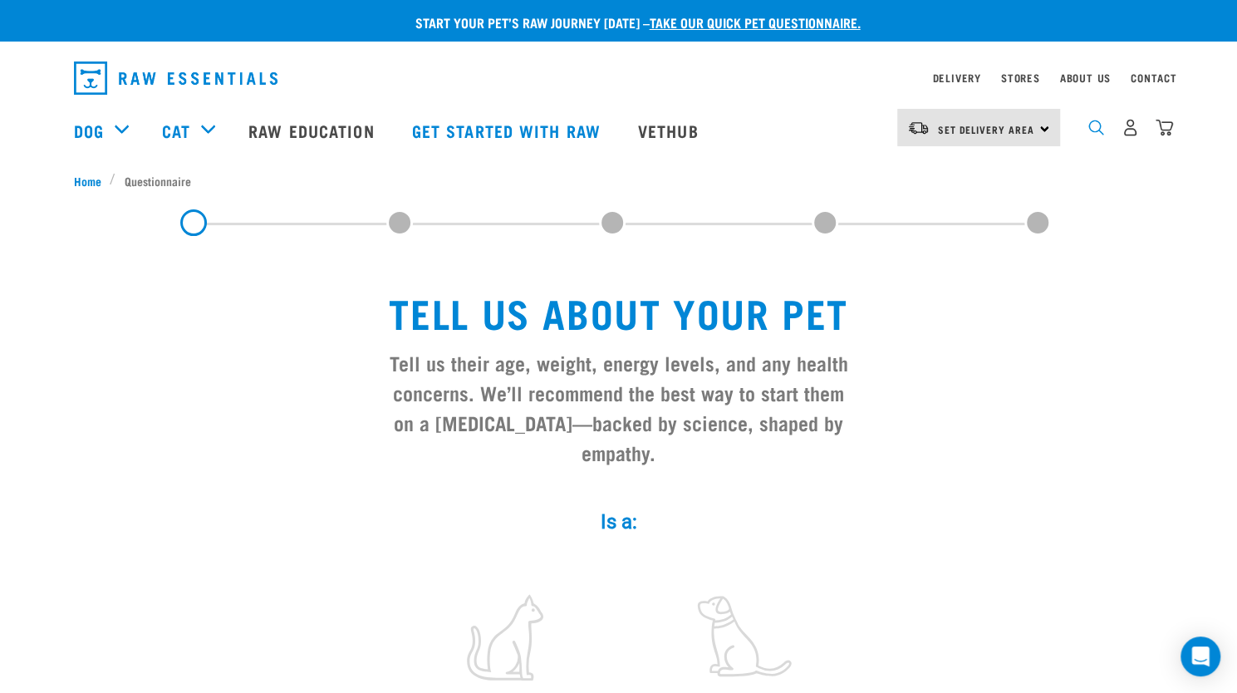
click at [1096, 130] on img "dropdown navigation" at bounding box center [1096, 128] width 16 height 16
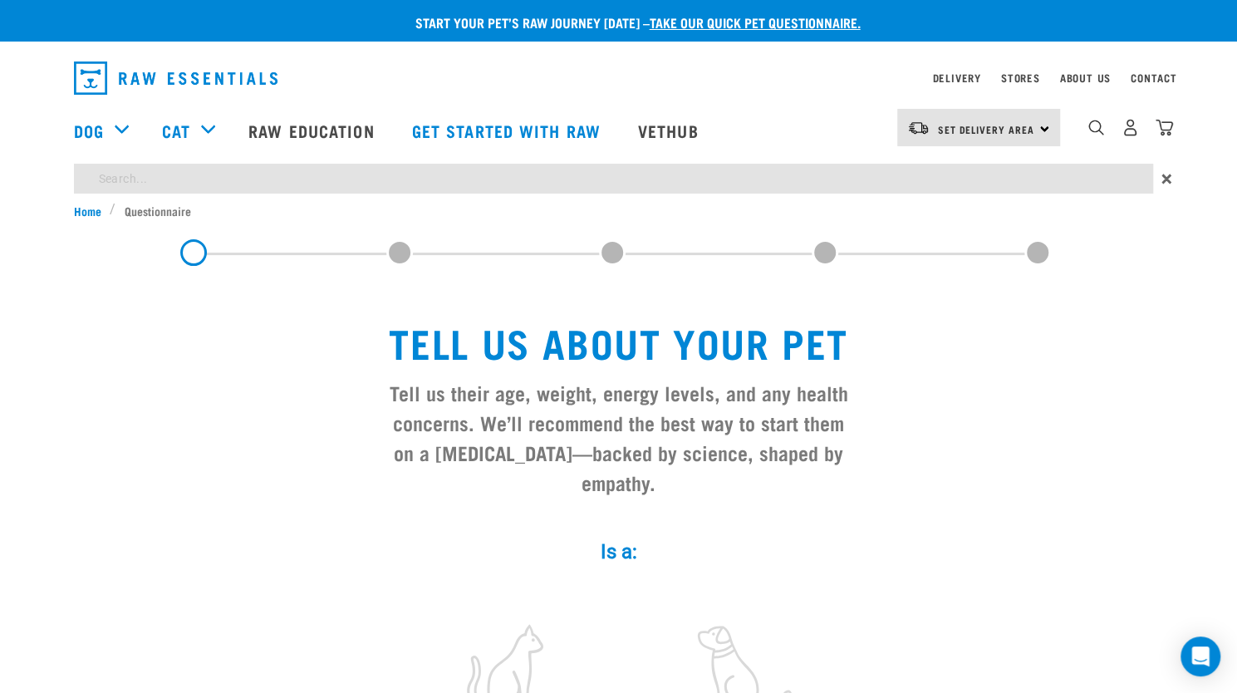
click at [969, 172] on input "search" at bounding box center [613, 179] width 1079 height 30
type input "puppy"
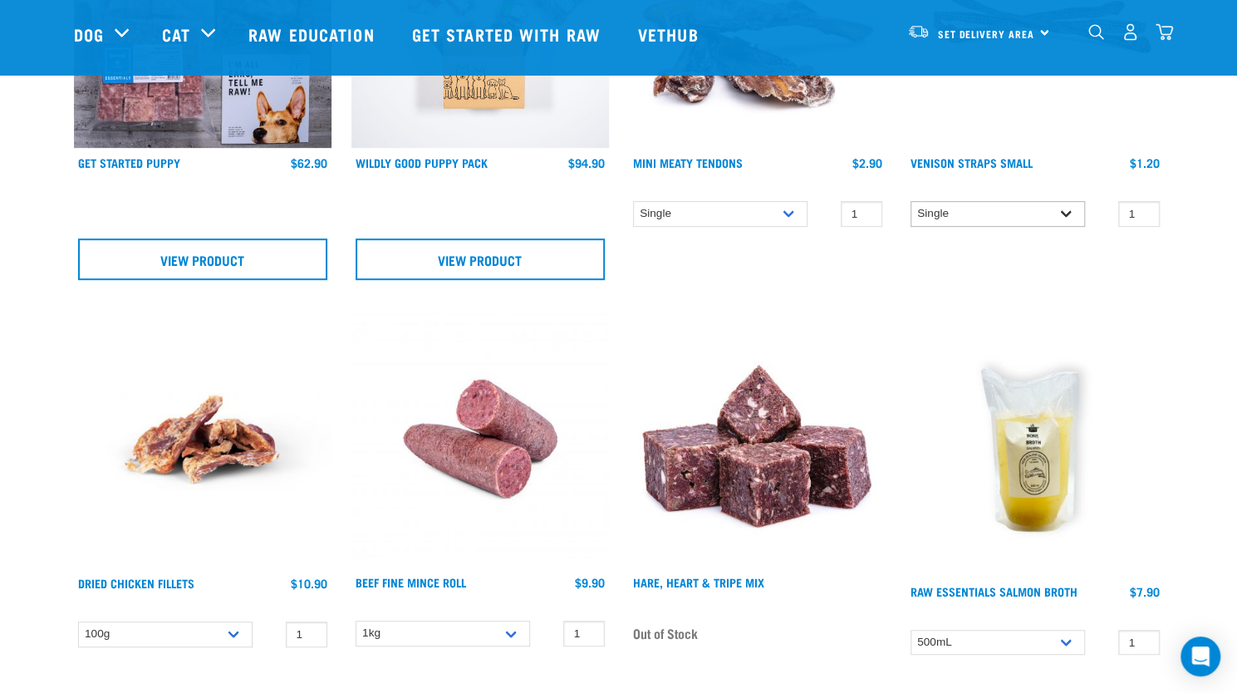
scroll to position [364, 0]
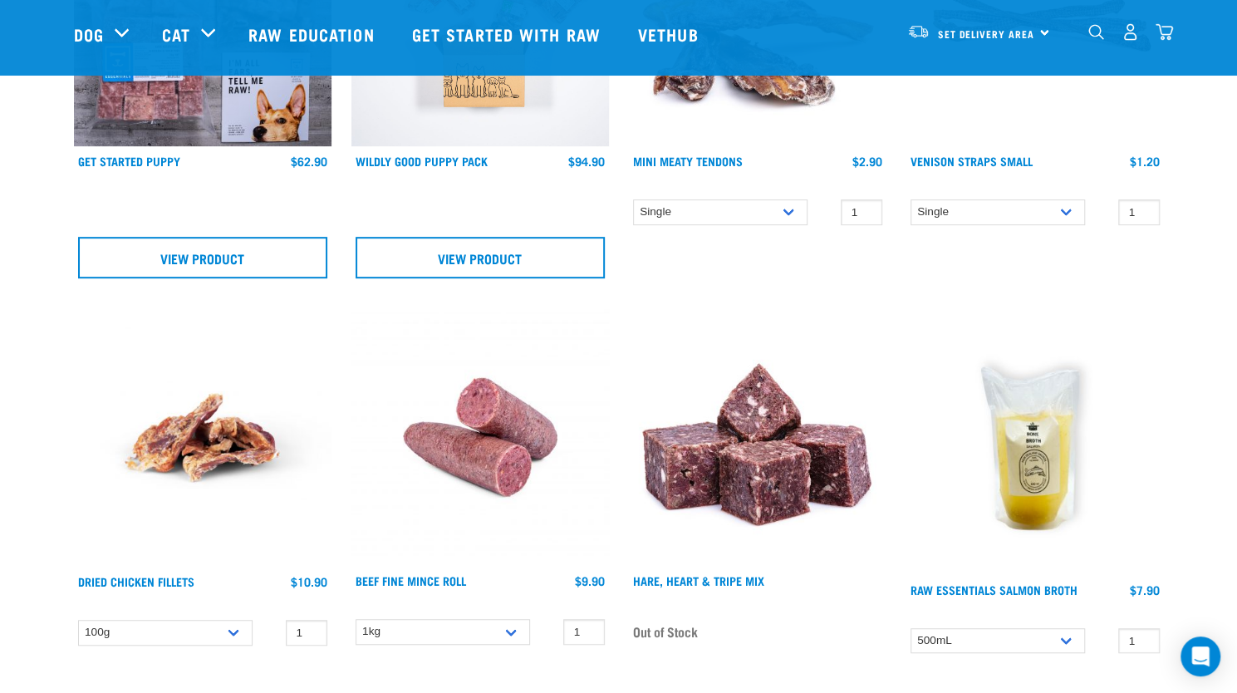
click at [1014, 441] on img at bounding box center [1035, 441] width 258 height 266
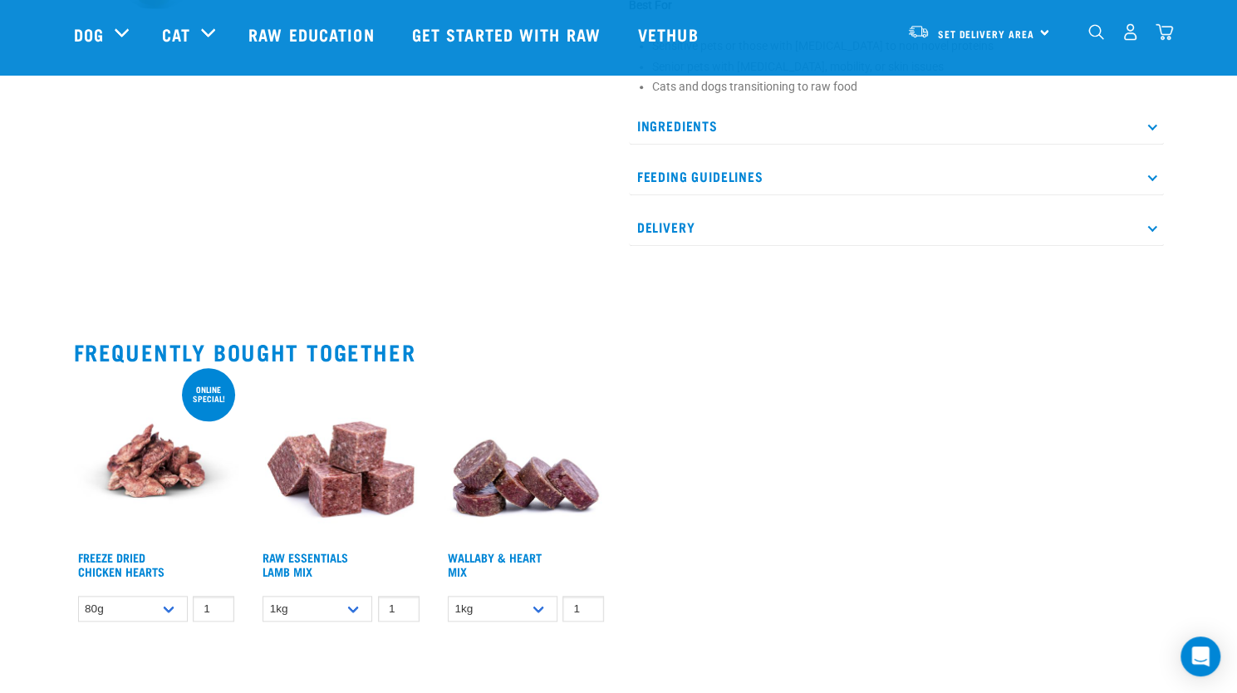
scroll to position [817, 0]
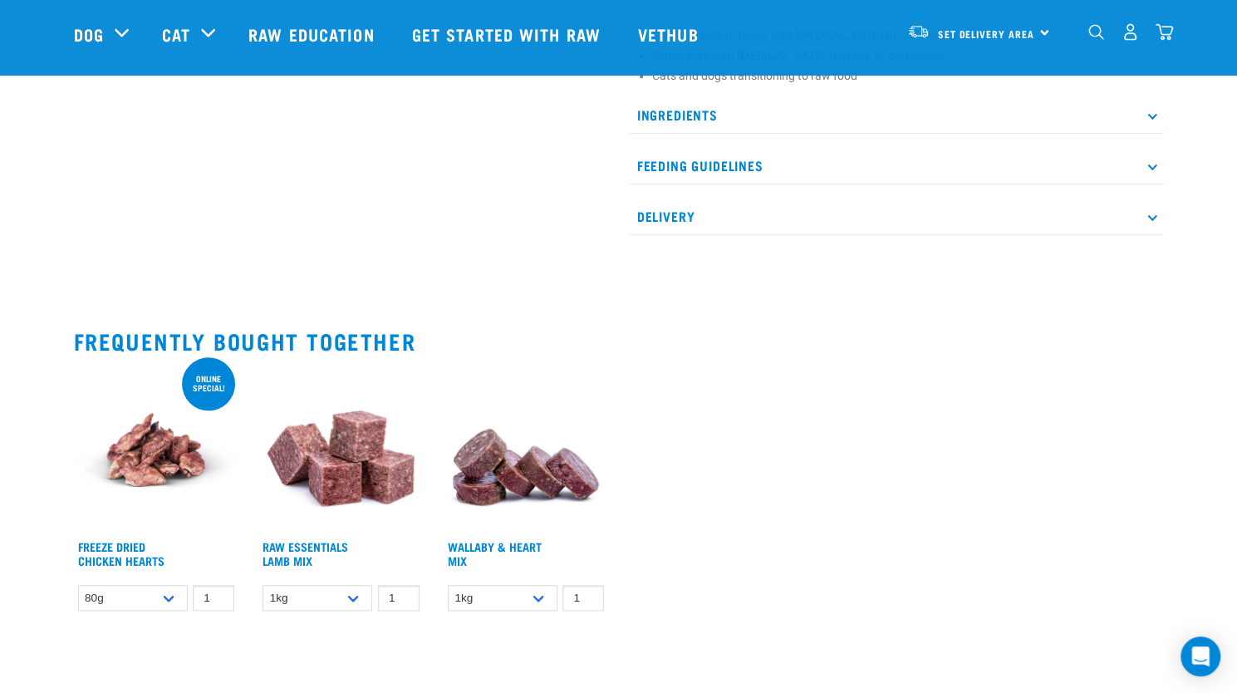
click at [183, 449] on img at bounding box center [156, 449] width 165 height 165
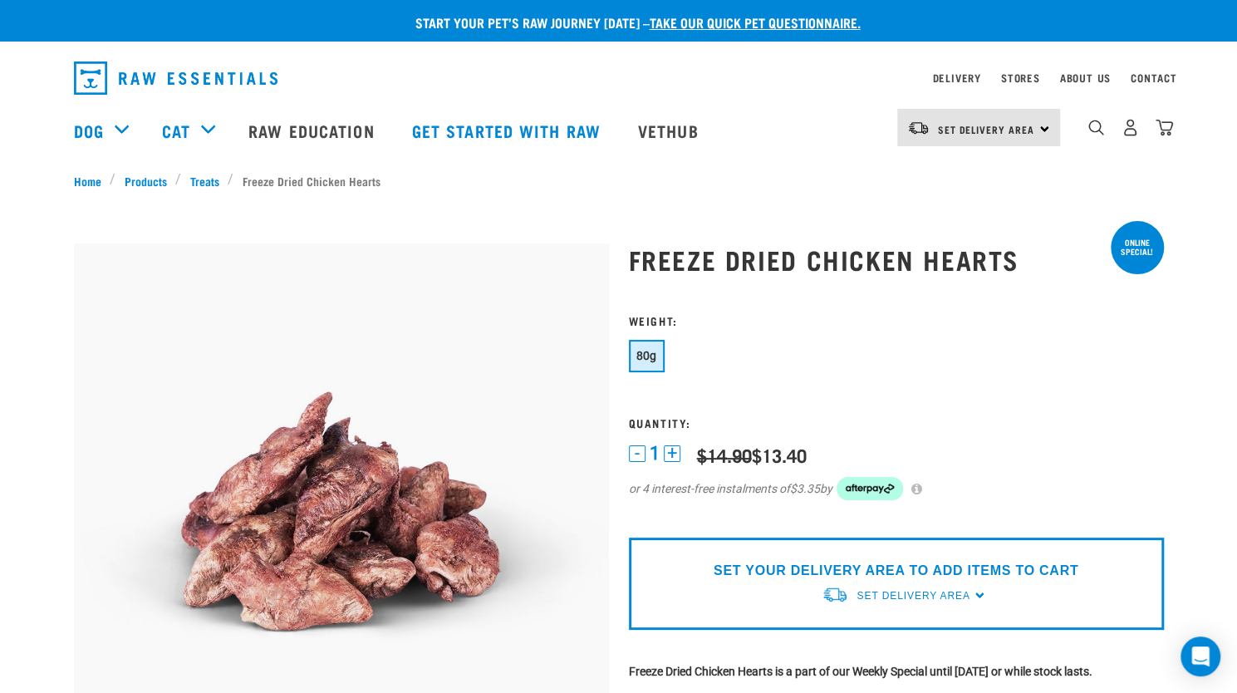
scroll to position [4, 0]
